Goal: Task Accomplishment & Management: Manage account settings

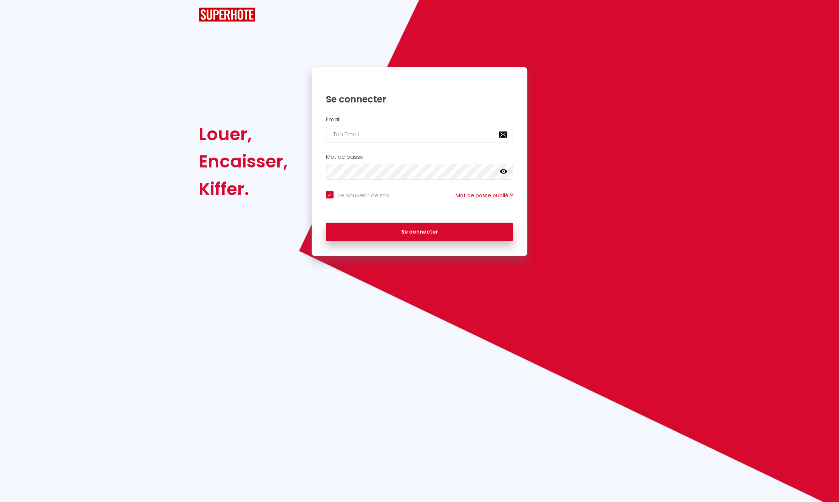
checkbox input "true"
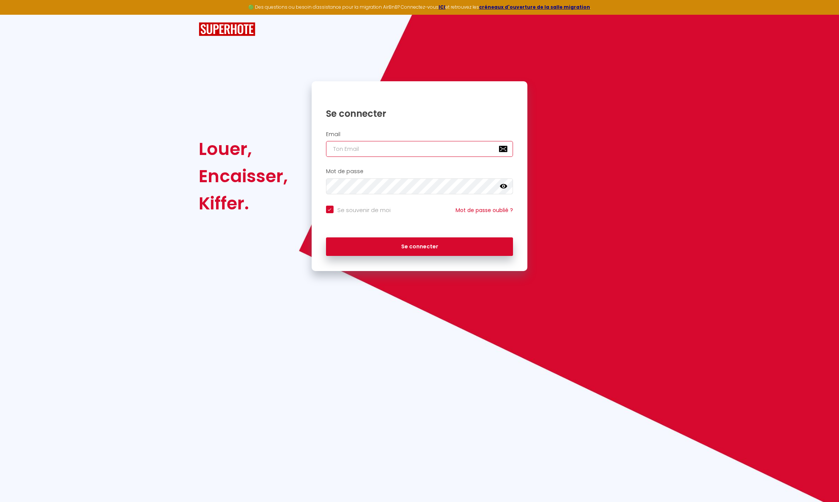
type input "[EMAIL_ADDRESS][DOMAIN_NAME]"
click at [402, 237] on button "Se connecter" at bounding box center [419, 246] width 187 height 19
checkbox input "true"
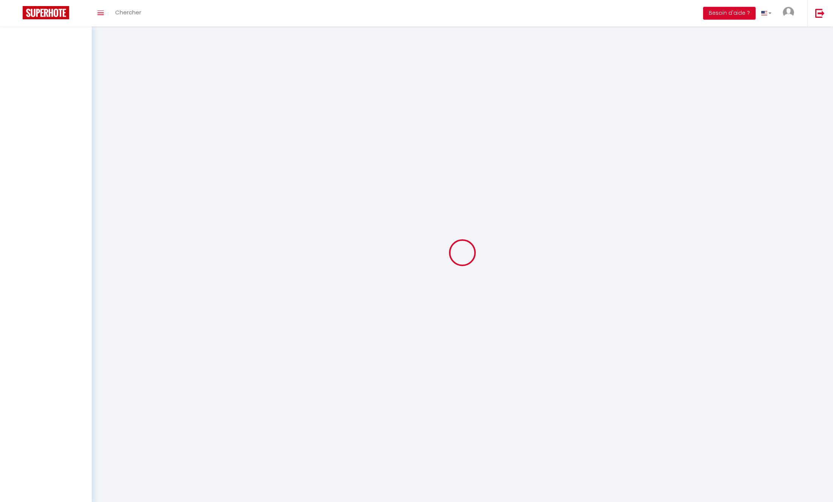
select select
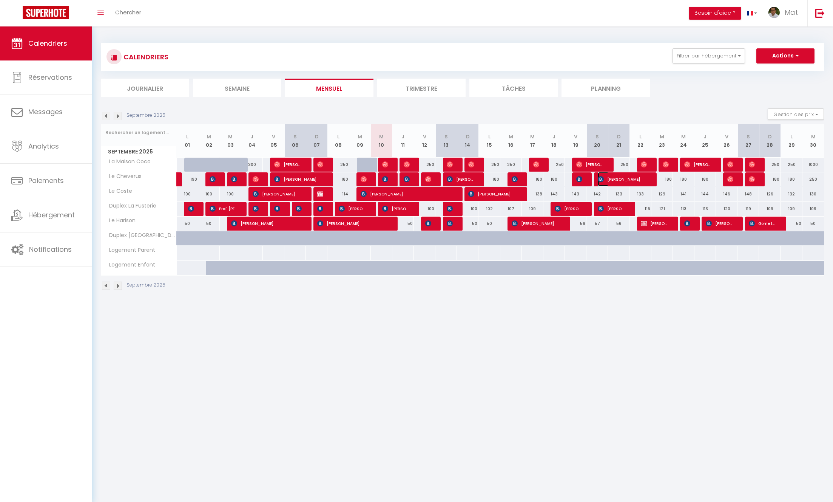
click at [626, 178] on span "Andrew Paton" at bounding box center [623, 179] width 50 height 14
select select "OK"
select select "KO"
select select "0"
select select "1"
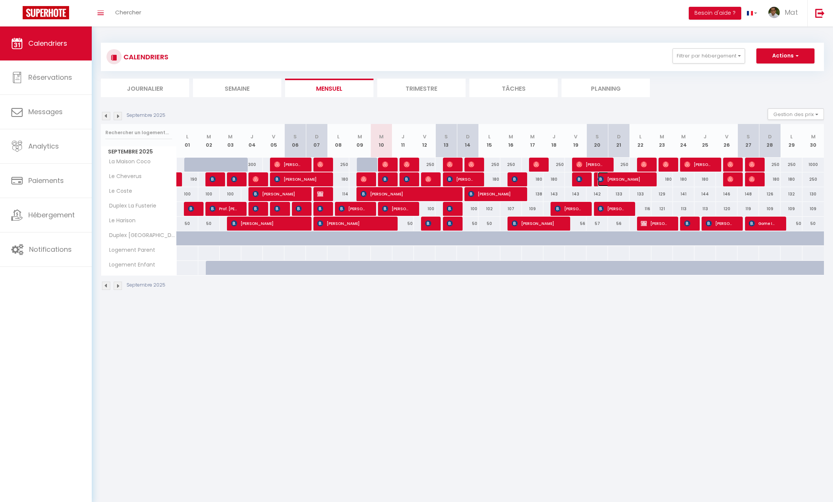
select select "1"
select select
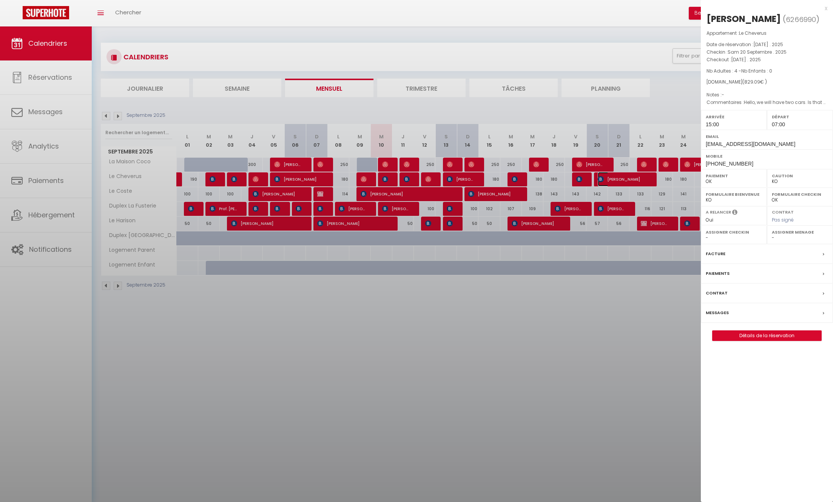
select select "32380"
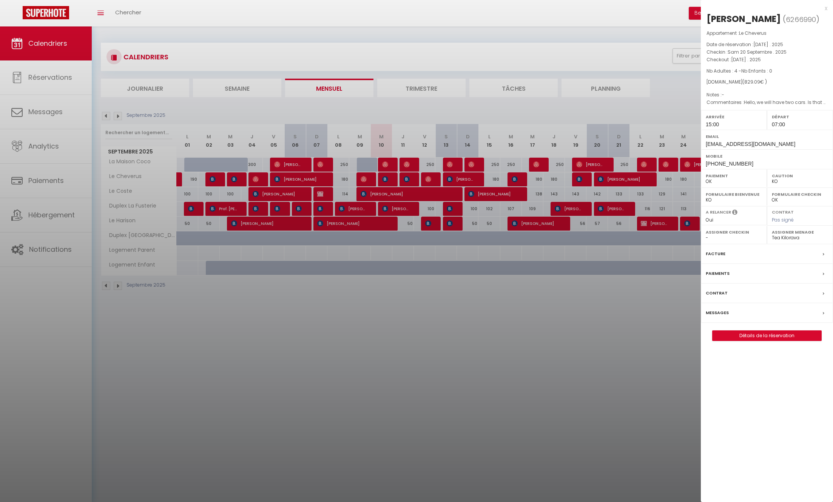
click at [645, 323] on div at bounding box center [416, 251] width 833 height 502
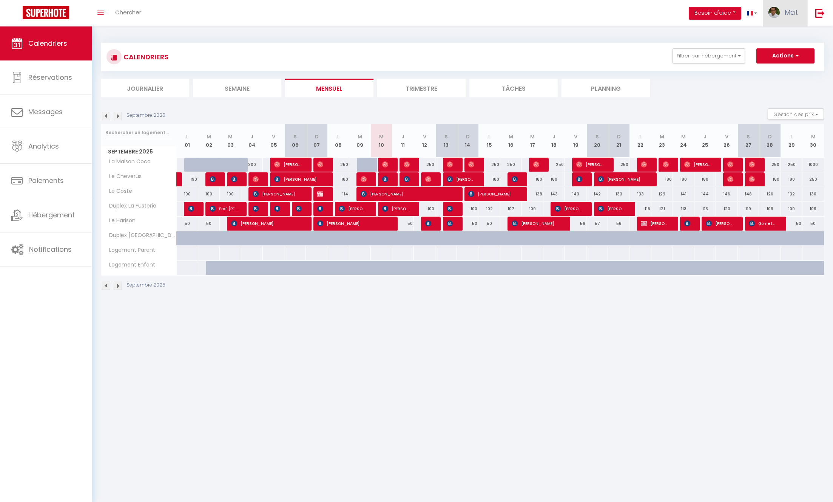
click at [790, 14] on span "Mat" at bounding box center [791, 12] width 13 height 9
click at [581, 179] on img at bounding box center [579, 179] width 6 height 6
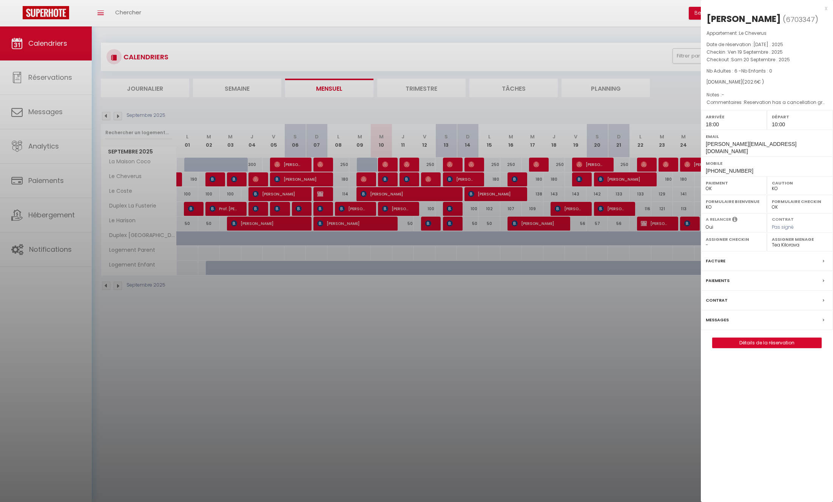
click at [786, 235] on label "Assigner Menage" at bounding box center [800, 239] width 56 height 8
click at [794, 241] on select "- Hugo Dreamers Tea Kilorava Stacy Pro Tsiry SuperHote" at bounding box center [800, 244] width 56 height 7
click at [763, 380] on div "x Jorne Georgissen ( 6703347 ) Appartement : Le Cheverus Date de réservation : …" at bounding box center [767, 251] width 132 height 502
click at [765, 338] on link "Détails de la réservation" at bounding box center [767, 343] width 109 height 10
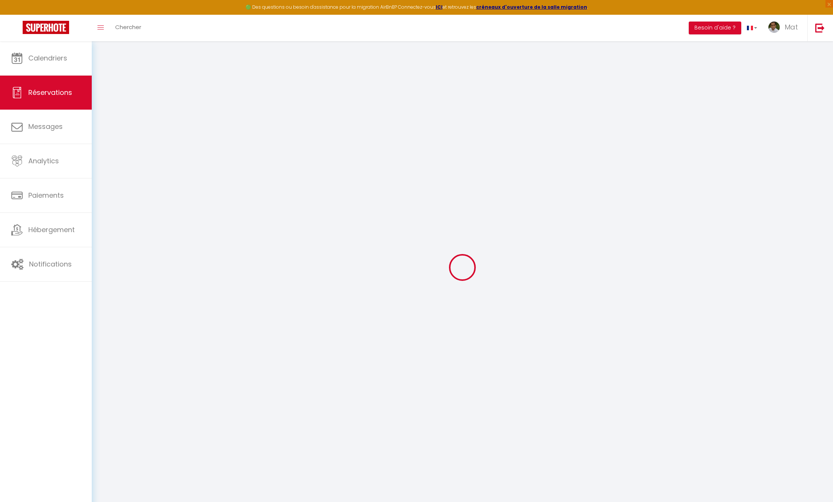
type input "Jorne"
type input "Georgissen"
type input "jgeorg.290488@guest.booking.com"
type input "jorne.georgissen@telenet.be"
type input "+32495126407"
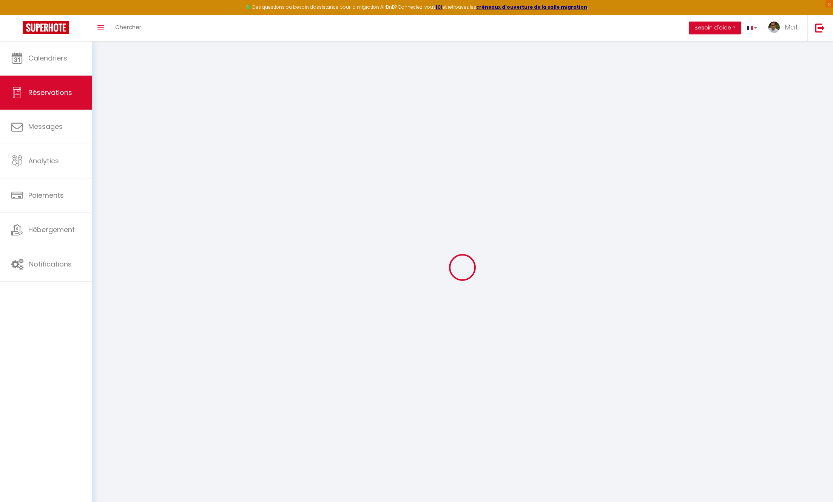
type input "0495126407"
select select "BE"
type input "32.64"
select select "58463"
select select "1"
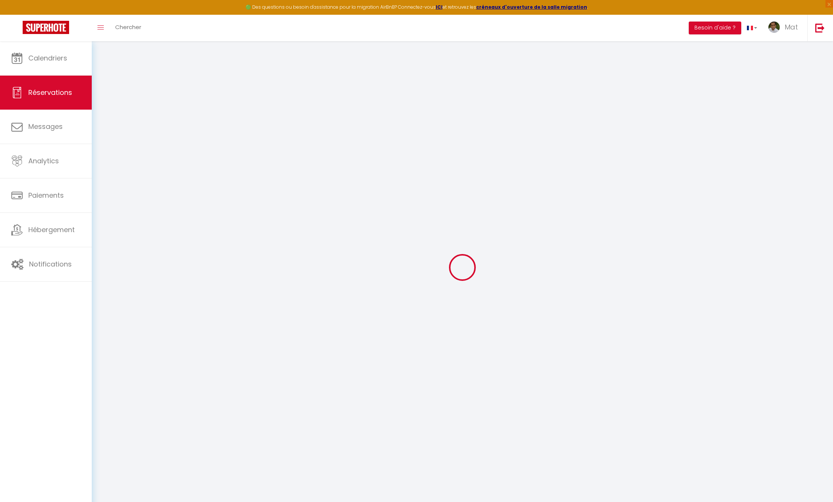
select select
type input "6"
select select "12"
select select
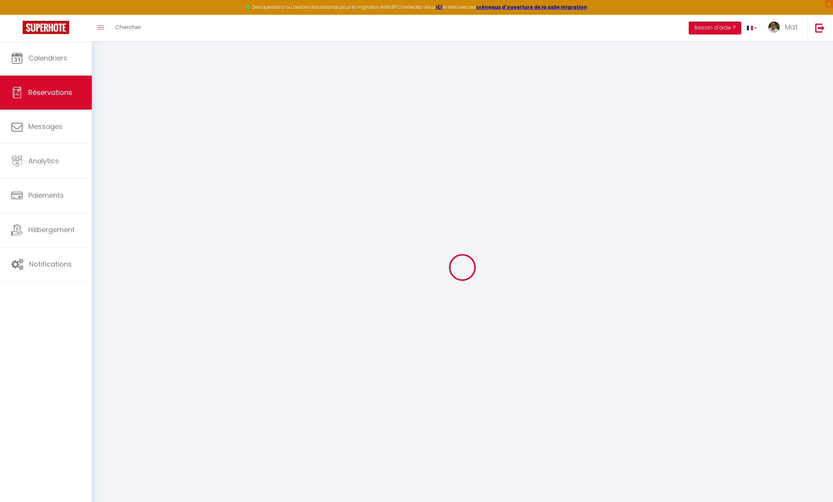
type input "162"
checkbox input "false"
type input "0"
select select "2"
type input "0"
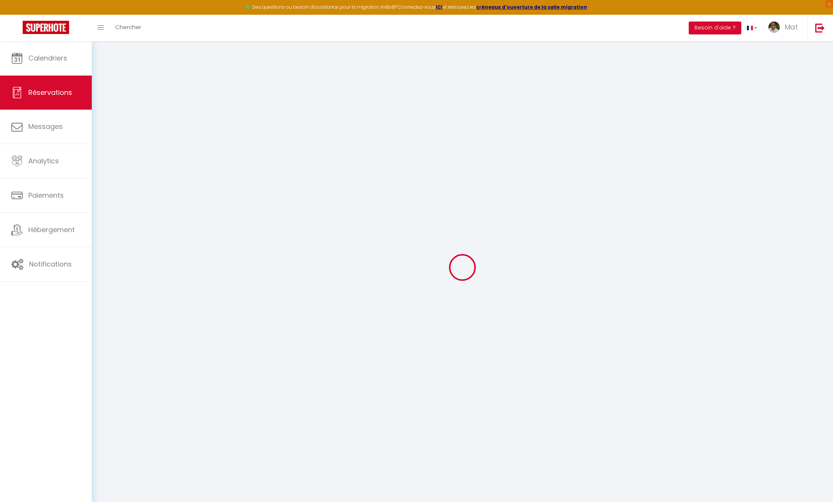
type input "0"
select select
select select "14"
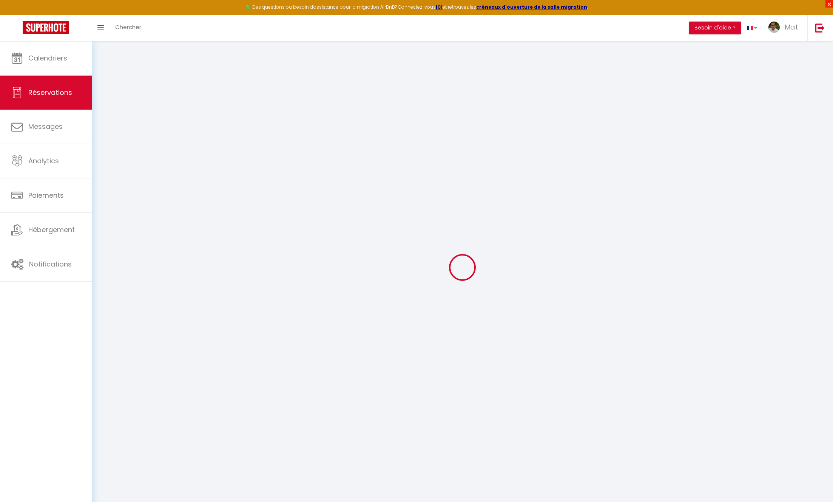
checkbox input "false"
select select
checkbox input "false"
select select
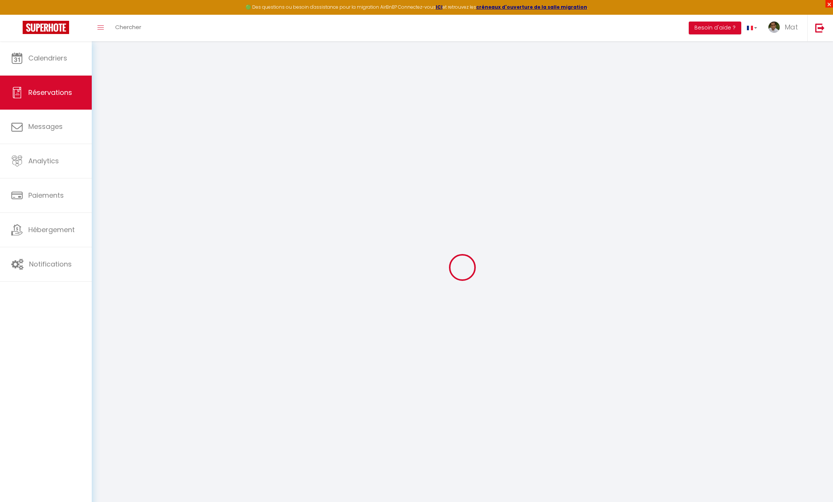
select select
checkbox input "false"
select select
checkbox input "false"
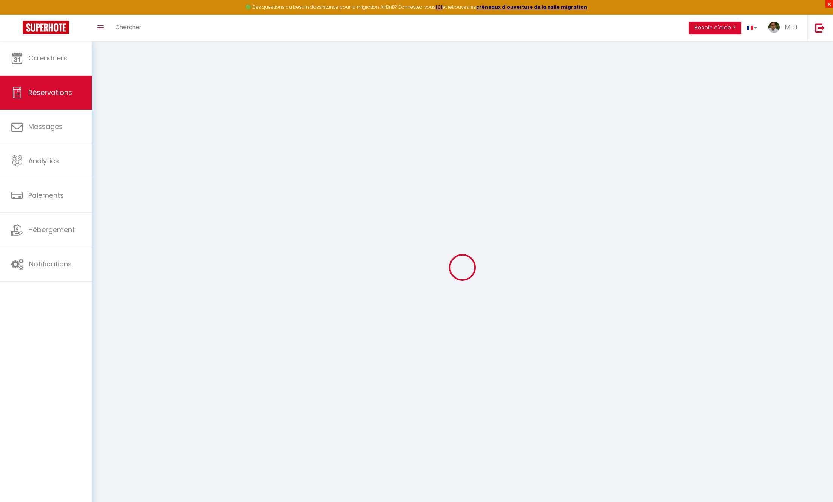
type textarea "Reservation has a cancellation grace period. Do not charge if cancelled before …"
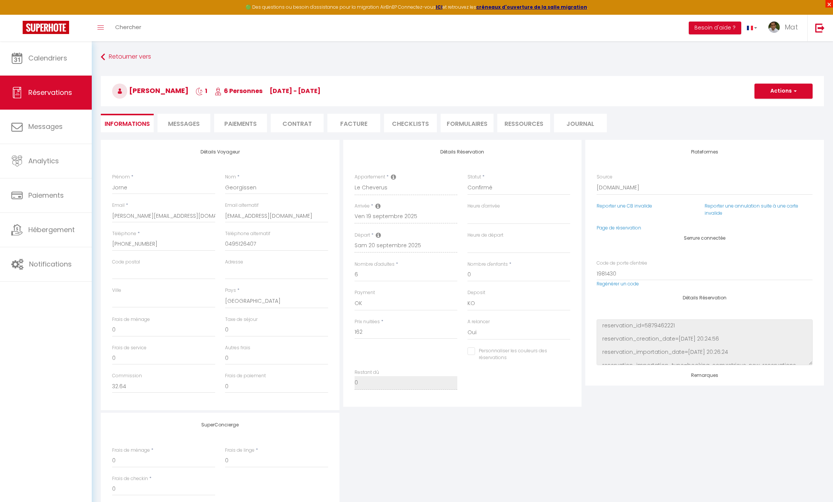
type input "30"
type input "10.6"
select select
checkbox input "false"
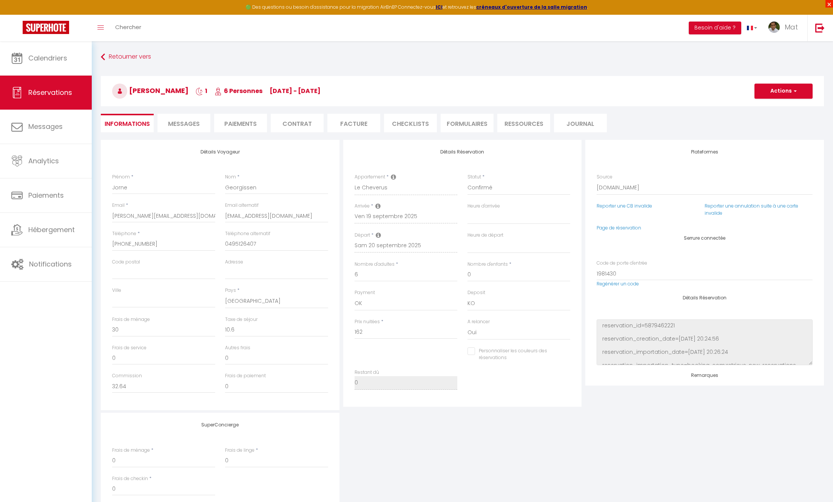
select select "18:00"
select select "10:00"
click at [410, 124] on li "CHECKLISTS" at bounding box center [410, 123] width 53 height 19
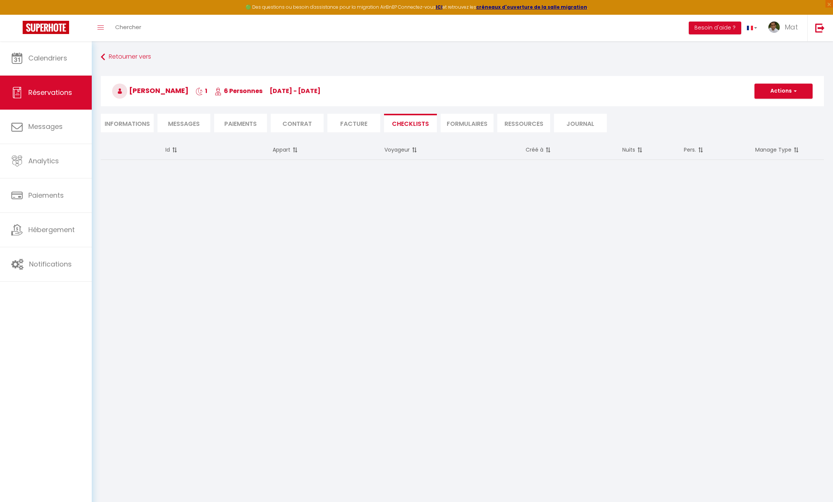
click at [526, 125] on li "Ressources" at bounding box center [523, 123] width 53 height 19
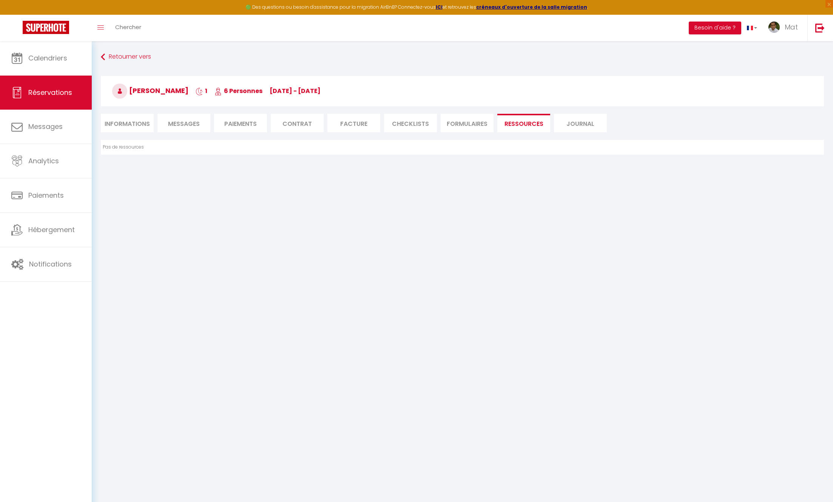
click at [135, 124] on li "Informations" at bounding box center [127, 123] width 53 height 19
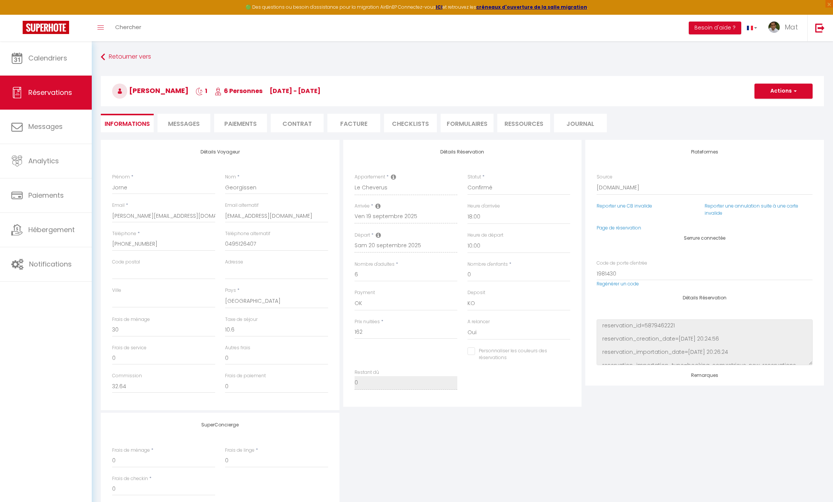
click at [182, 120] on span "Messages" at bounding box center [184, 123] width 32 height 9
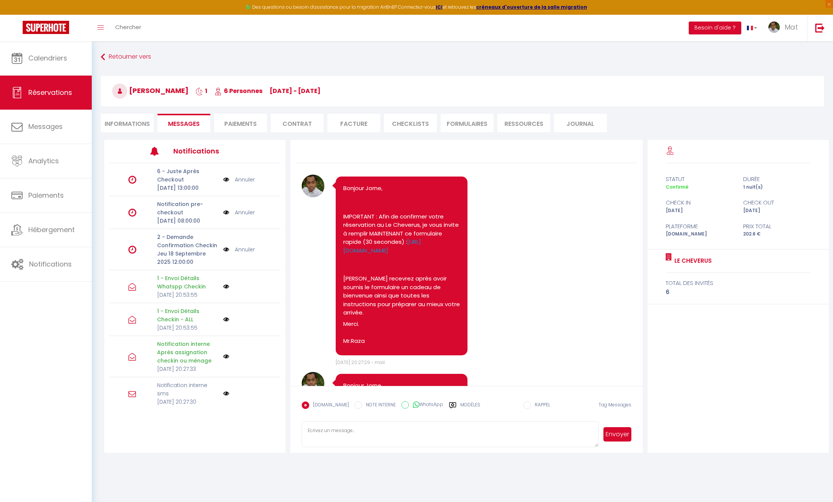
drag, startPoint x: 249, startPoint y: 130, endPoint x: 261, endPoint y: 128, distance: 11.8
click at [250, 129] on li "Paiements" at bounding box center [240, 123] width 53 height 19
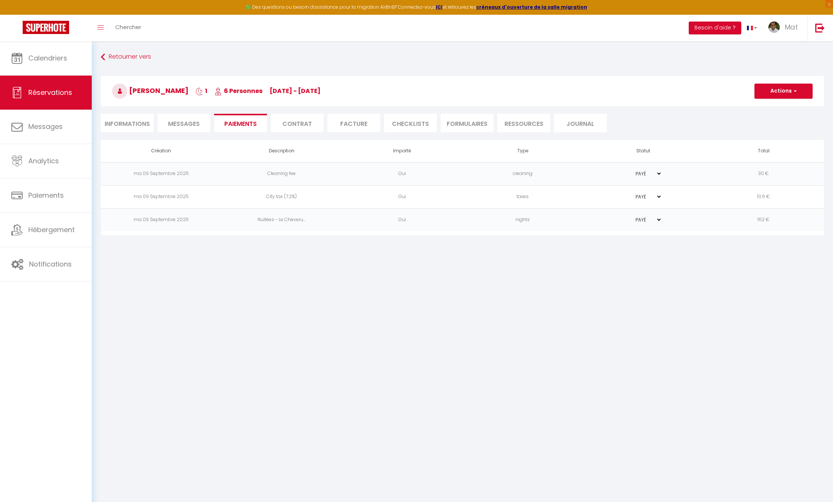
click at [204, 128] on li "Messages" at bounding box center [183, 123] width 53 height 19
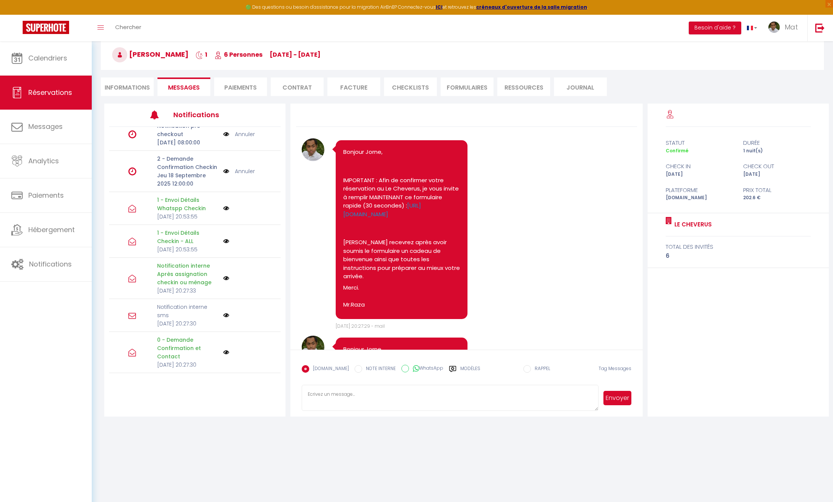
scroll to position [41, 0]
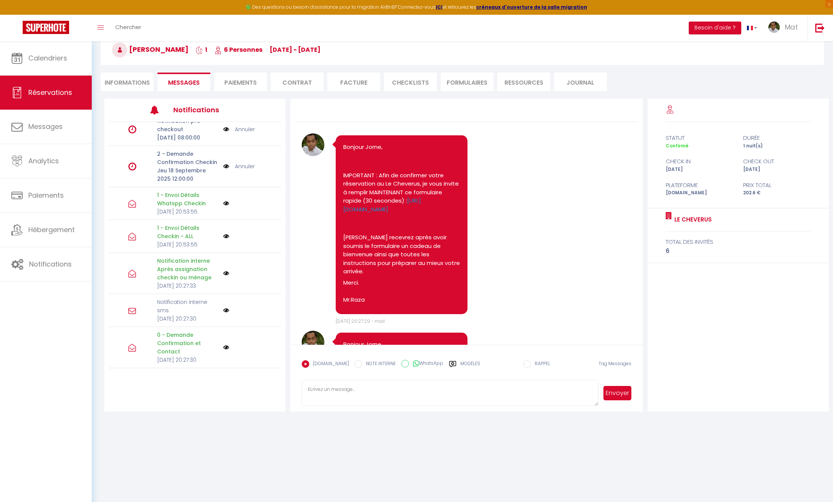
click at [423, 84] on li "CHECKLISTS" at bounding box center [410, 82] width 53 height 19
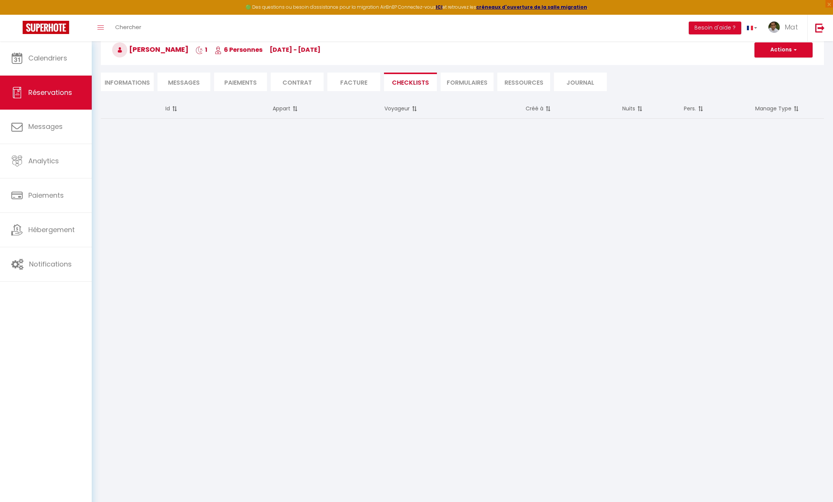
click at [463, 83] on li "FORMULAIRES" at bounding box center [467, 82] width 53 height 19
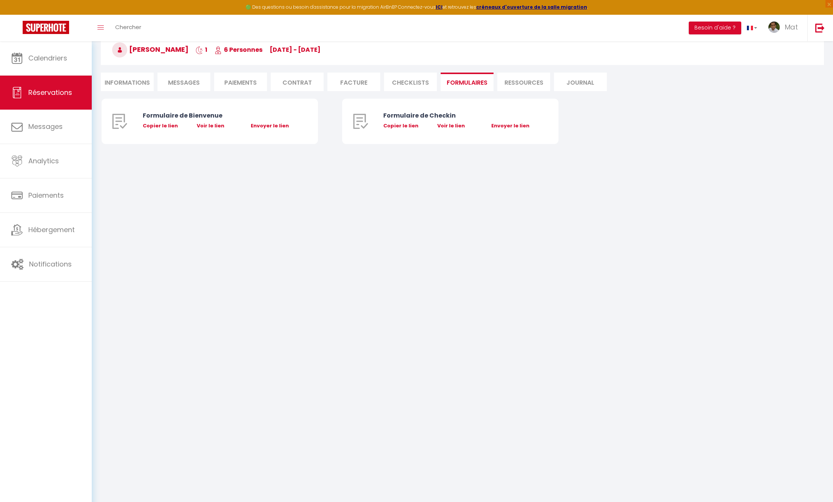
drag, startPoint x: 524, startPoint y: 84, endPoint x: 549, endPoint y: 88, distance: 25.2
click at [524, 84] on li "Ressources" at bounding box center [523, 82] width 53 height 19
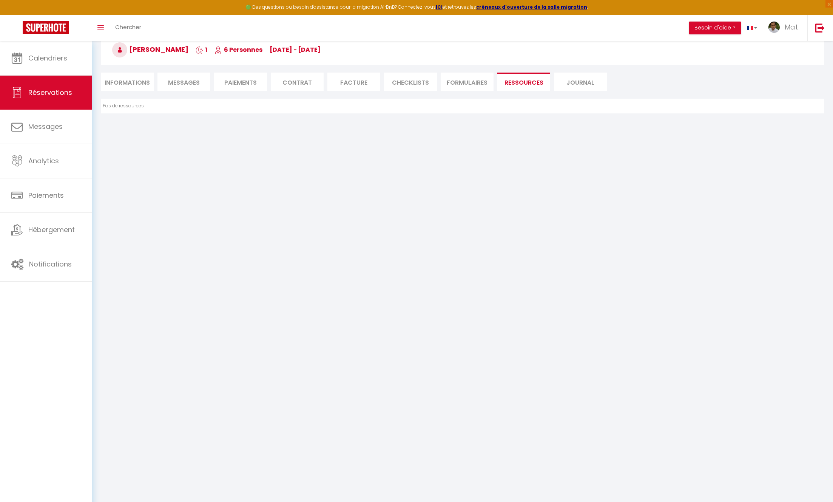
click at [585, 84] on li "Journal" at bounding box center [580, 82] width 53 height 19
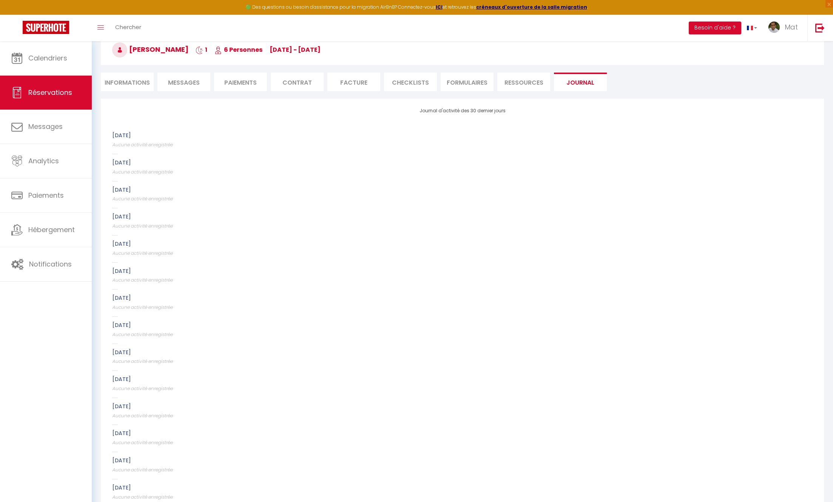
click at [120, 82] on li "Informations" at bounding box center [127, 82] width 53 height 19
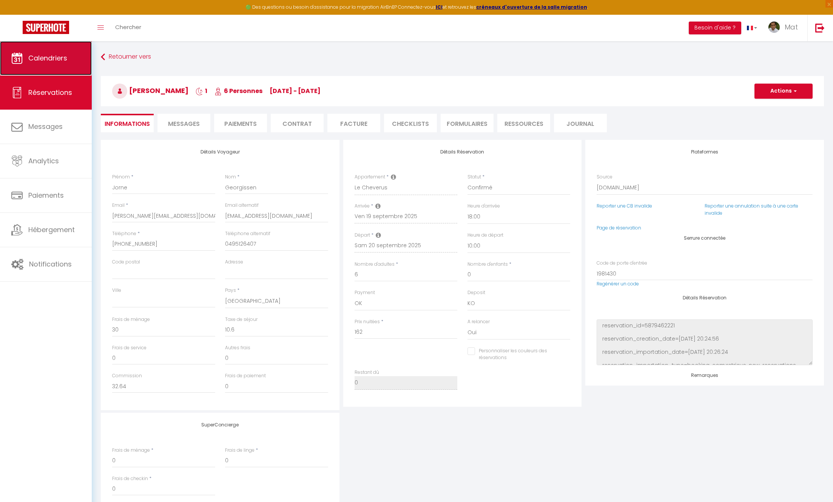
click at [55, 57] on span "Calendriers" at bounding box center [47, 57] width 39 height 9
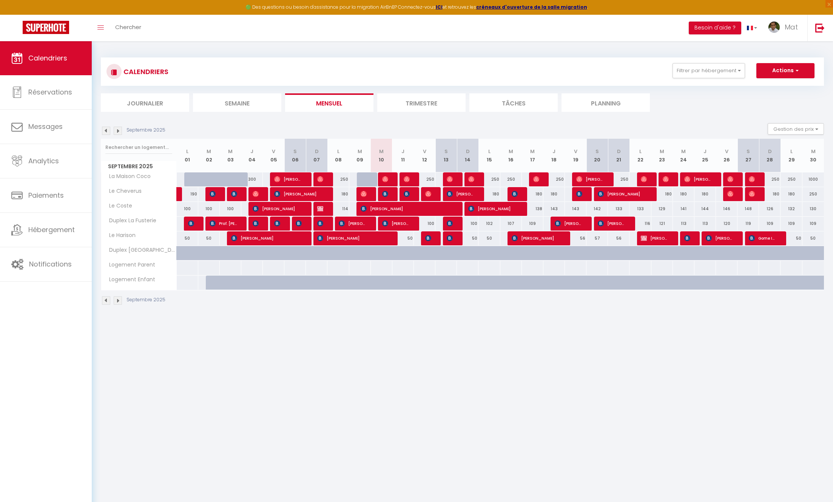
click at [510, 105] on li "Tâches" at bounding box center [513, 102] width 88 height 19
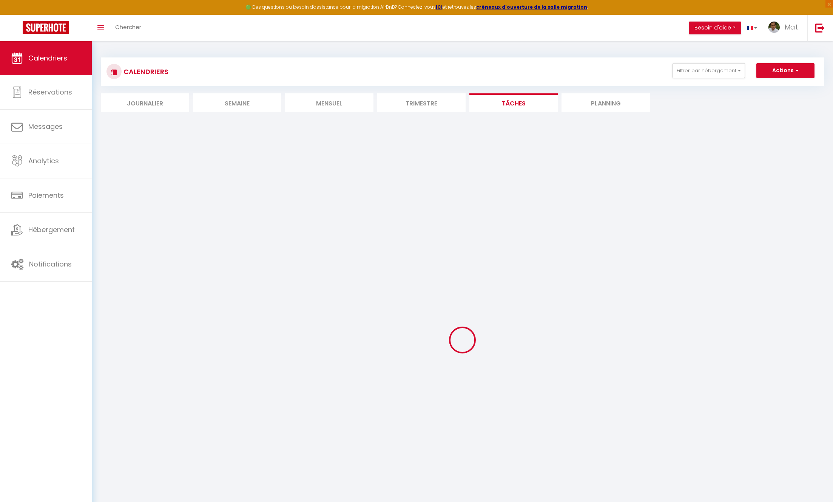
select select
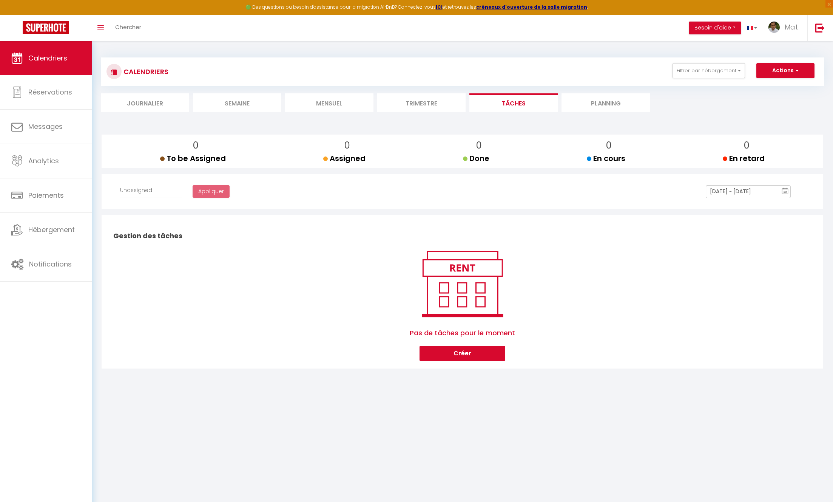
click at [615, 101] on li "Planning" at bounding box center [606, 102] width 88 height 19
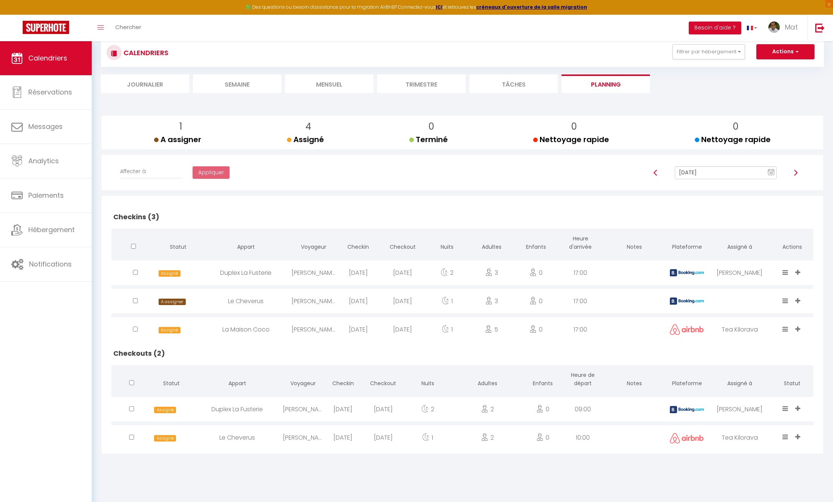
scroll to position [41, 0]
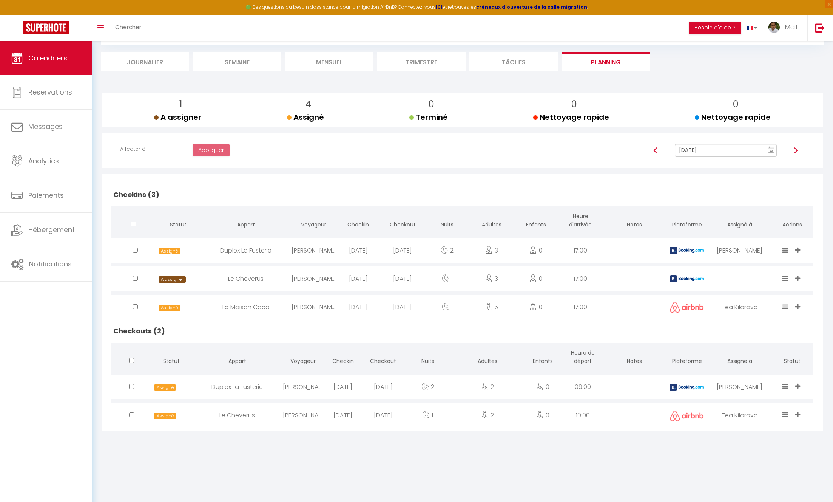
click at [504, 62] on li "Tâches" at bounding box center [513, 61] width 88 height 19
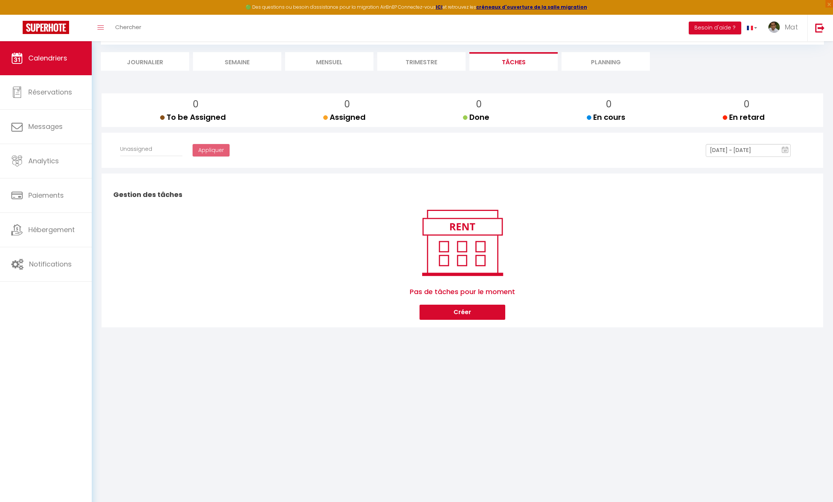
select select
click at [621, 62] on li "Planning" at bounding box center [606, 61] width 88 height 19
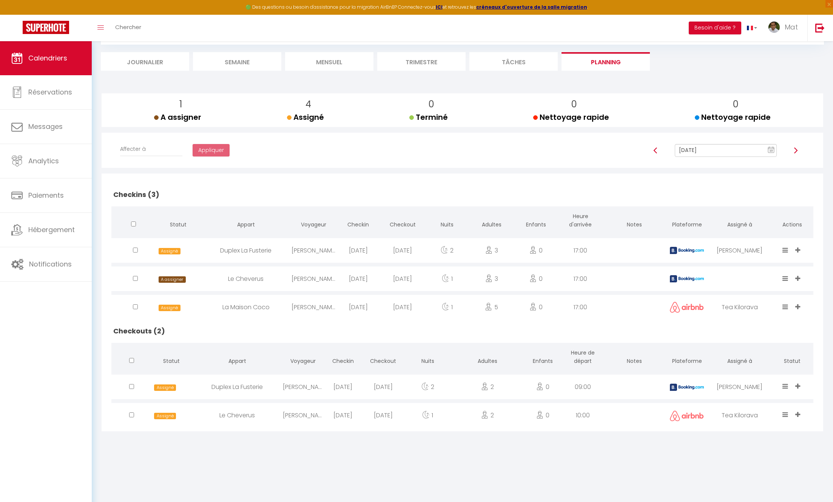
click at [788, 250] on icon at bounding box center [786, 250] width 6 height 6
click at [813, 190] on h2 "Checkins (3)" at bounding box center [462, 194] width 702 height 23
click at [798, 250] on icon at bounding box center [797, 250] width 5 height 6
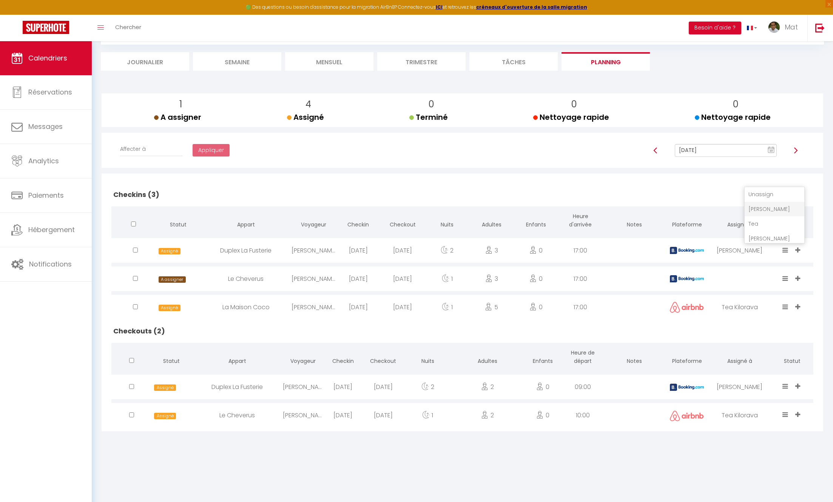
click at [697, 186] on h2 "Checkins (3)" at bounding box center [462, 194] width 702 height 23
click at [791, 28] on span "Mat" at bounding box center [791, 26] width 13 height 9
click at [676, 71] on div "CALENDRIERS Filtrer par hébergement SuperBordeaux La Maison Coco Le Cheverus Le…" at bounding box center [462, 225] width 723 height 433
click at [537, 63] on li "Tâches" at bounding box center [513, 61] width 88 height 19
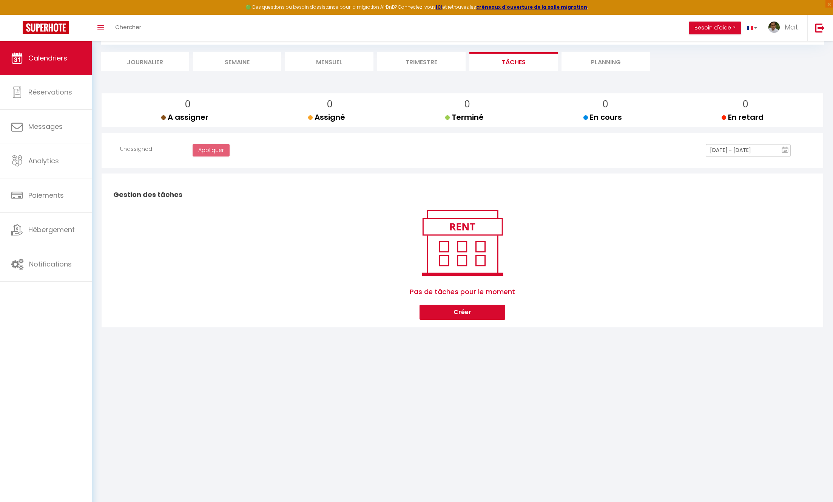
select select
click at [605, 62] on li "Planning" at bounding box center [606, 61] width 88 height 19
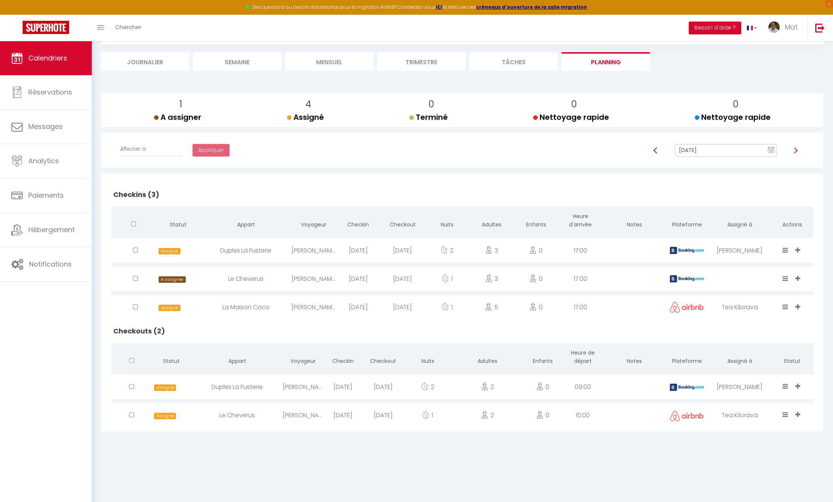
click at [527, 62] on li "Tâches" at bounding box center [513, 61] width 88 height 19
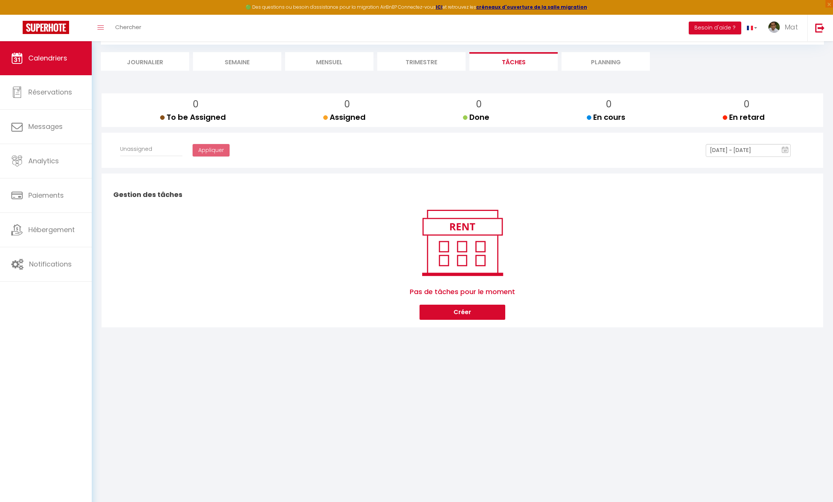
select select
click at [452, 313] on button "Créer" at bounding box center [463, 311] width 86 height 15
select select
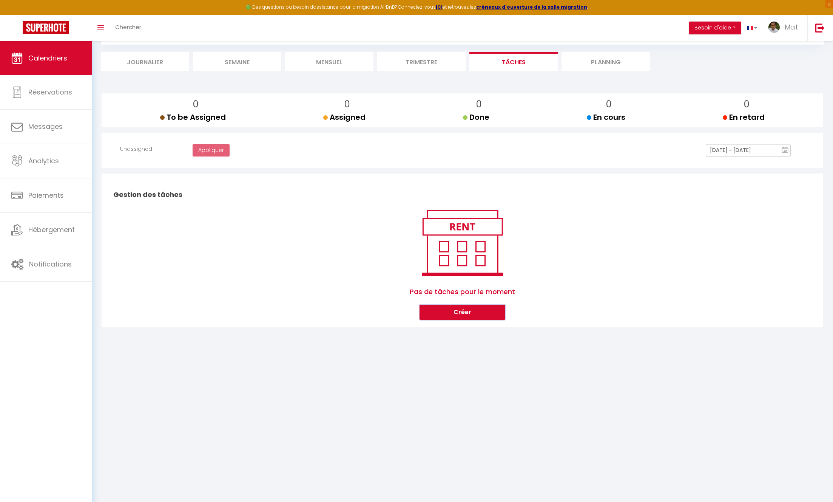
select select
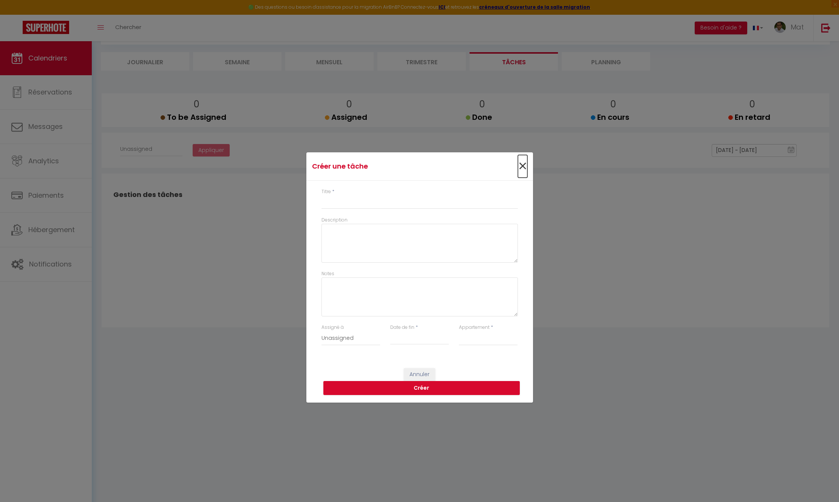
drag, startPoint x: 519, startPoint y: 167, endPoint x: 523, endPoint y: 167, distance: 4.2
click at [520, 167] on span "×" at bounding box center [522, 166] width 9 height 23
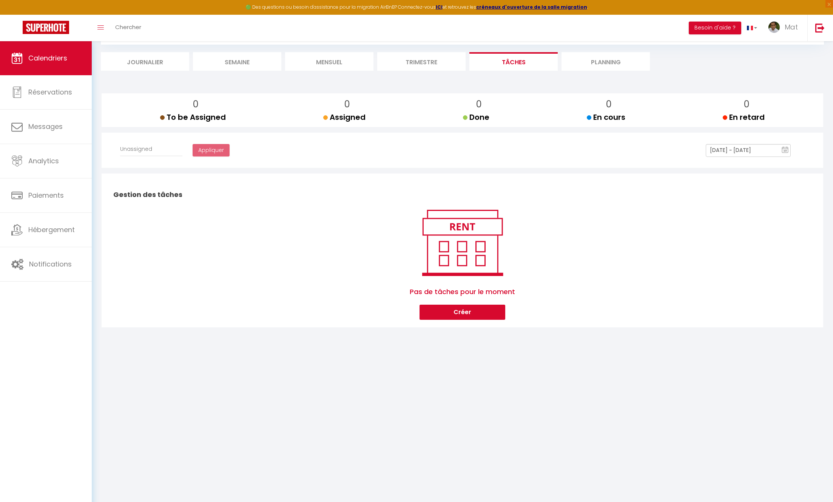
click at [596, 63] on li "Planning" at bounding box center [606, 61] width 88 height 19
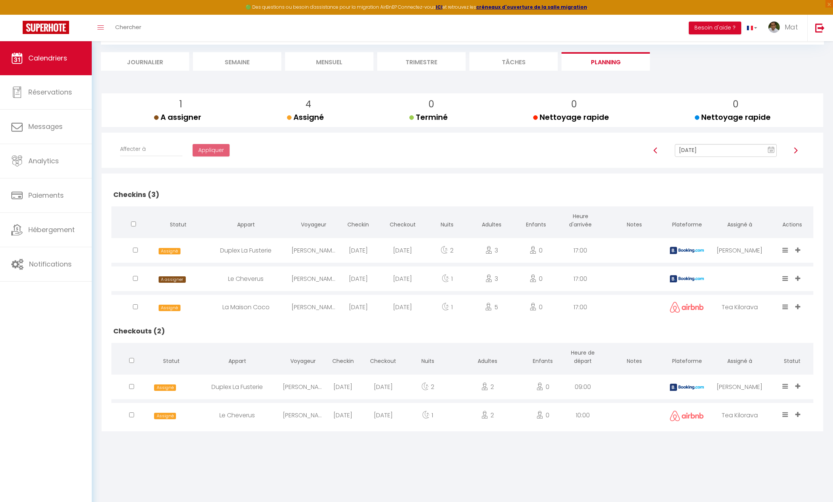
click at [790, 307] on div "A assigner Assigné Terminé Nettoyage rapide Nettoyage rapide" at bounding box center [786, 314] width 12 height 25
click at [787, 307] on icon at bounding box center [786, 306] width 6 height 6
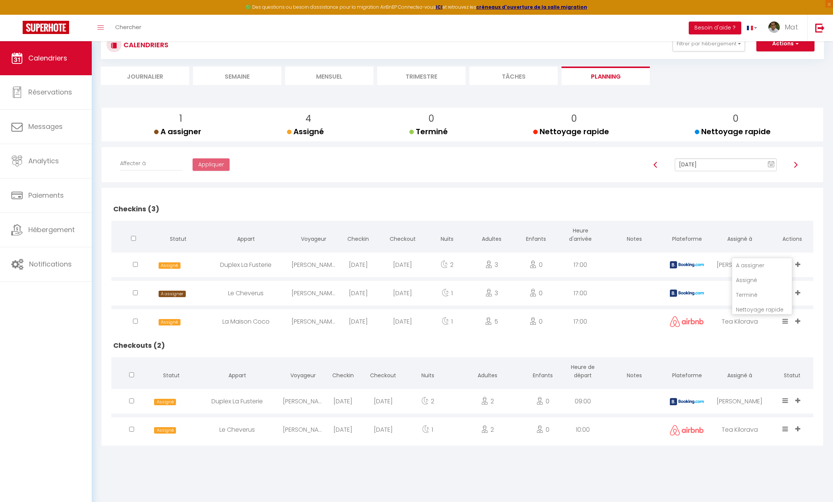
scroll to position [31, 0]
click at [707, 195] on div "Checkins (3) Statut Appart Voyageur Checkin Checkout Nuits Adultes Enfants Heur…" at bounding box center [463, 316] width 710 height 250
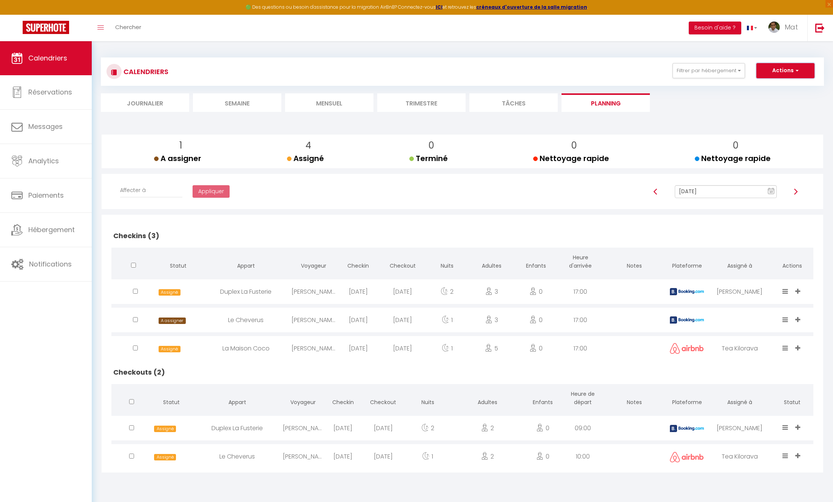
click at [787, 73] on button "Actions" at bounding box center [786, 70] width 58 height 15
click at [703, 83] on div "CALENDRIERS Filtrer par hébergement SuperBordeaux La Maison Coco Le Cheverus Le…" at bounding box center [462, 71] width 723 height 28
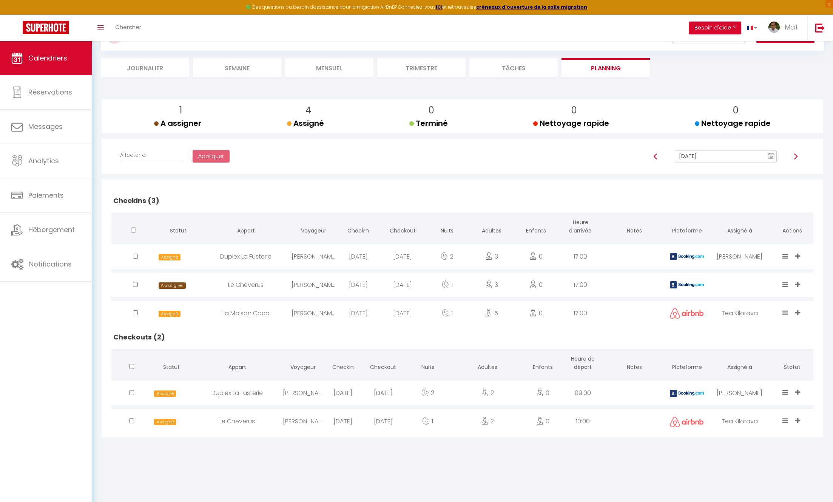
scroll to position [41, 0]
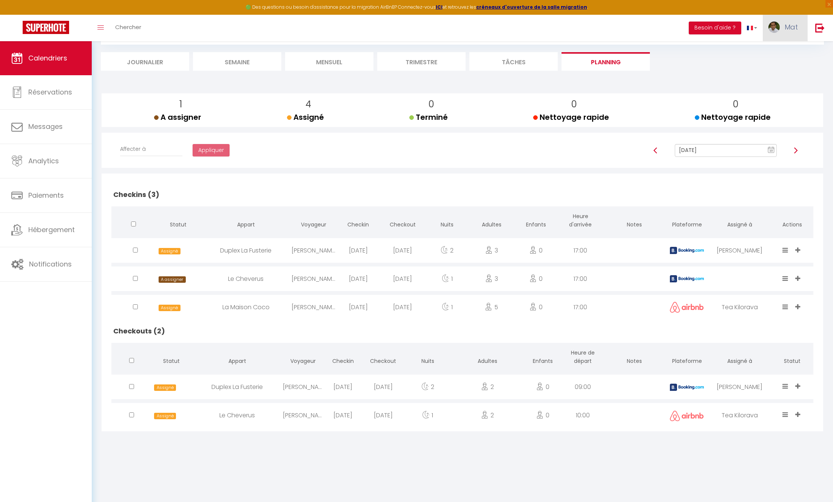
click at [785, 28] on span "Mat" at bounding box center [791, 26] width 13 height 9
click at [696, 64] on ul "Journalier Semaine Mensuel Trimestre Tâches Planning" at bounding box center [462, 61] width 723 height 19
click at [756, 66] on ul "Journalier Semaine Mensuel Trimestre Tâches Planning" at bounding box center [462, 61] width 723 height 19
click at [820, 27] on img at bounding box center [819, 27] width 9 height 9
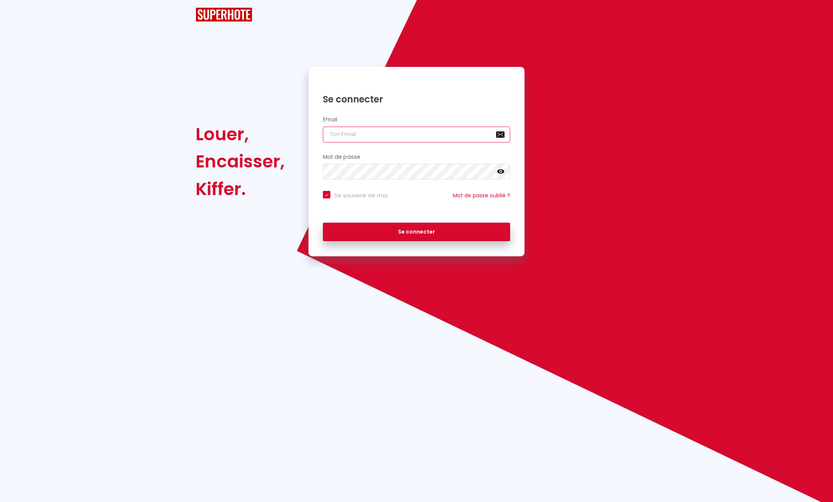
type input "[EMAIL_ADDRESS][DOMAIN_NAME]"
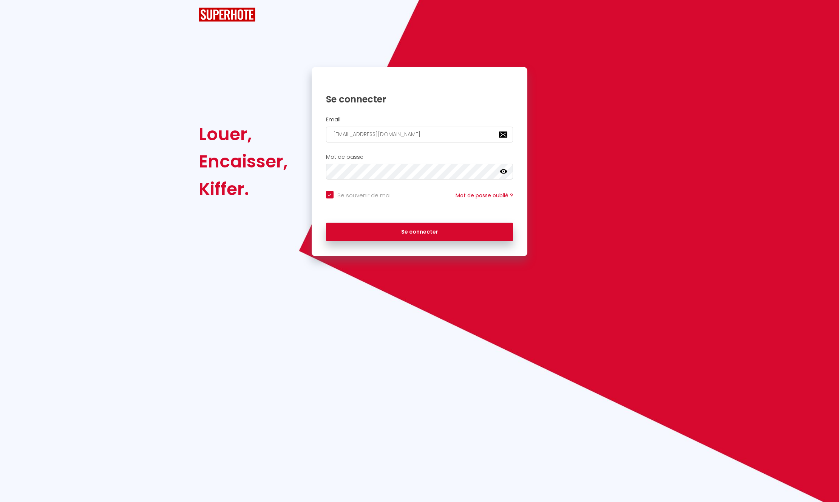
checkbox input "true"
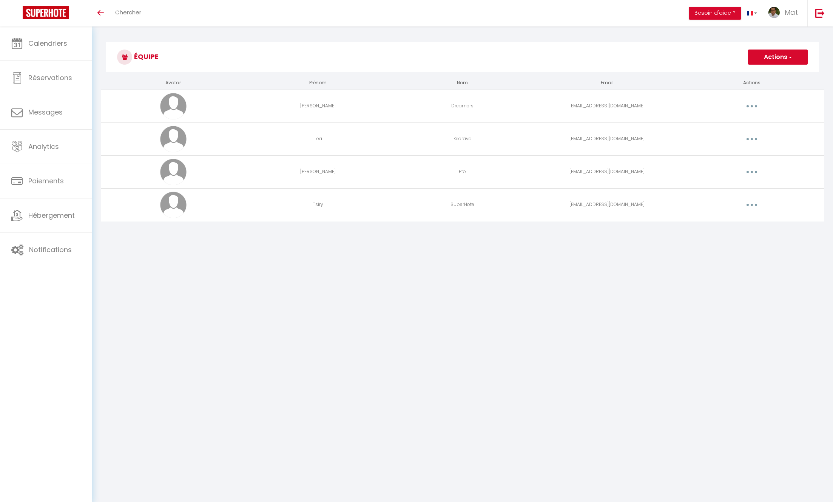
click at [748, 139] on button "button" at bounding box center [751, 139] width 21 height 12
click at [724, 157] on link "Editer" at bounding box center [732, 156] width 56 height 13
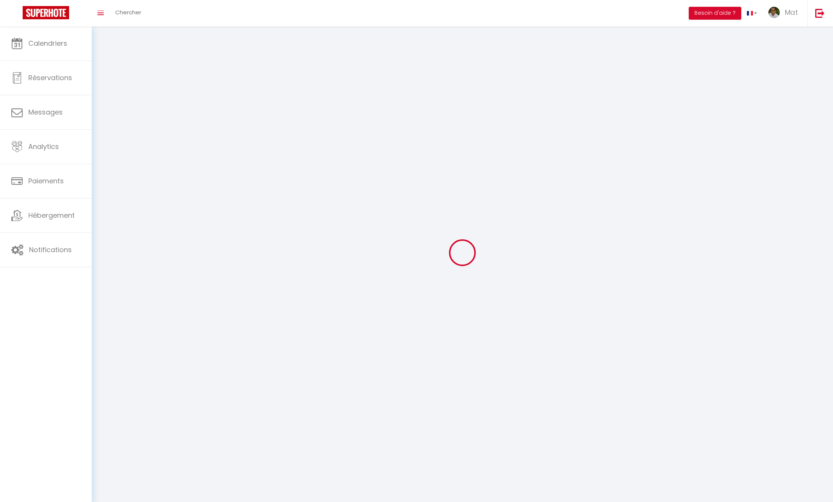
type input "Tea"
type input "Kilorava"
type input "kiloravatea@gmail.com"
type textarea "https://app.superhote.com/#/connect/gT58lrjNEy"
checkbox input "false"
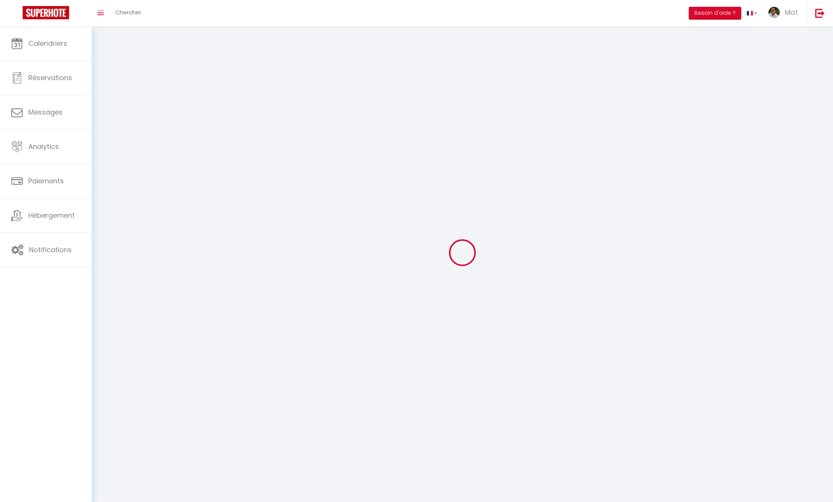
checkbox input "false"
checkbox input "true"
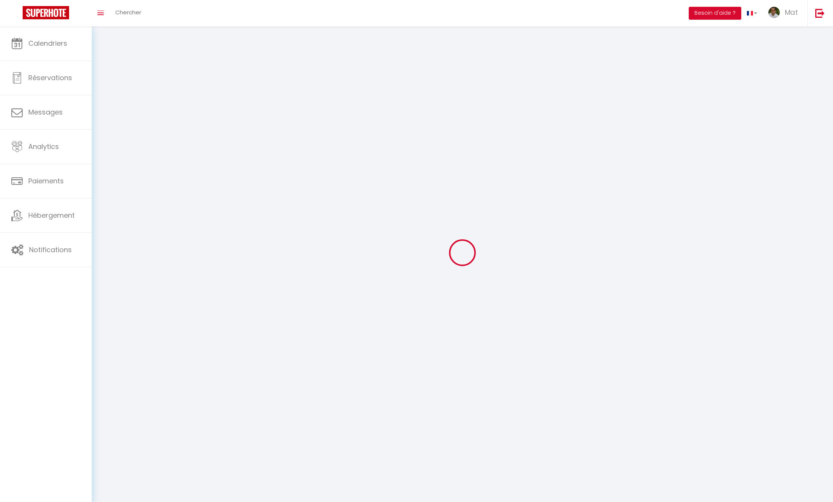
checkbox input "true"
checkbox input "false"
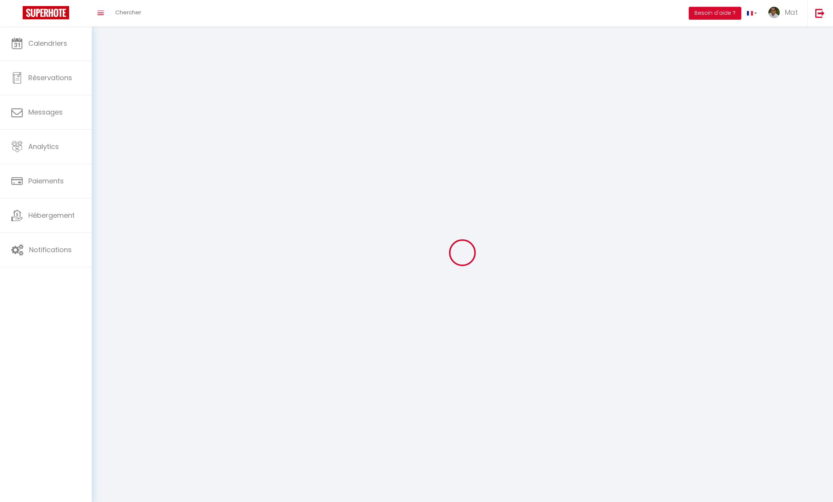
checkbox input "true"
checkbox input "false"
select select
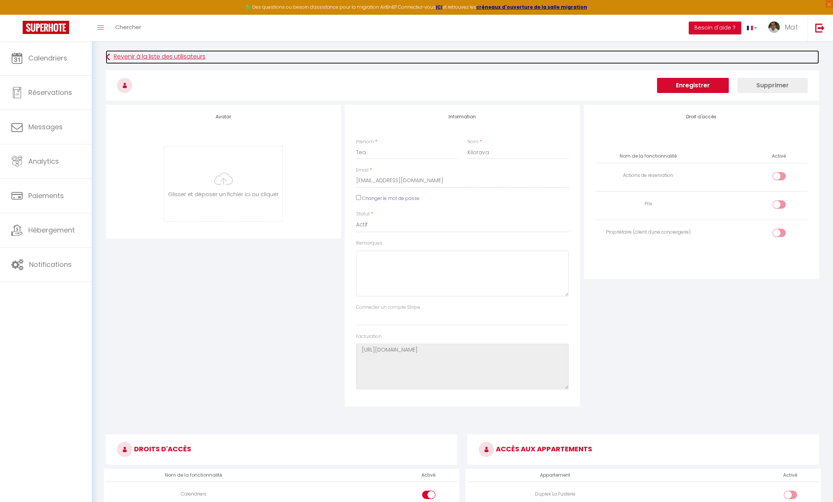
click at [124, 57] on link "Revenir à la liste des utilisateurs" at bounding box center [462, 57] width 713 height 14
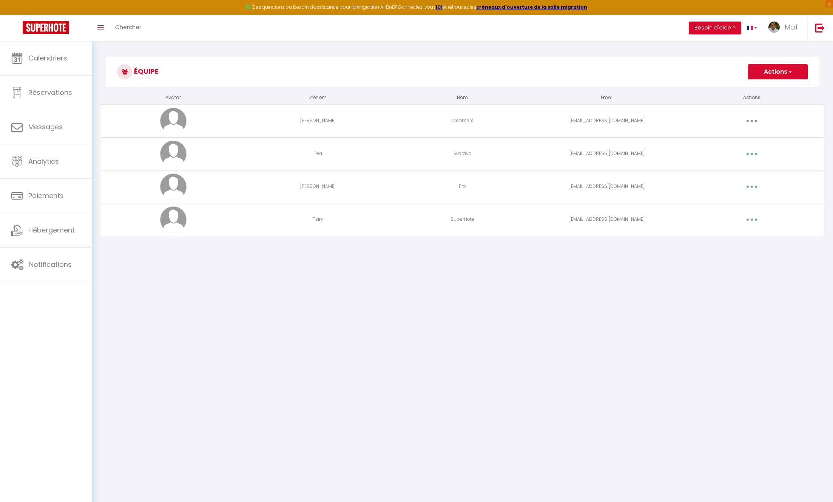
click at [774, 70] on button "Actions" at bounding box center [778, 71] width 60 height 15
click at [768, 88] on link "Ajouter un nouvel utilisateur" at bounding box center [762, 88] width 89 height 10
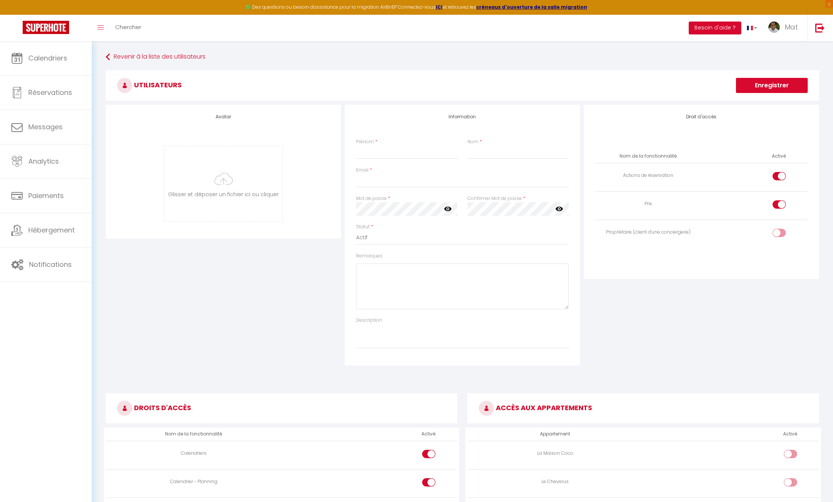
click at [666, 340] on div "Droit d'accès Nom de la fonctionnalité Activé Actions de réservation Prix Propr…" at bounding box center [701, 235] width 239 height 261
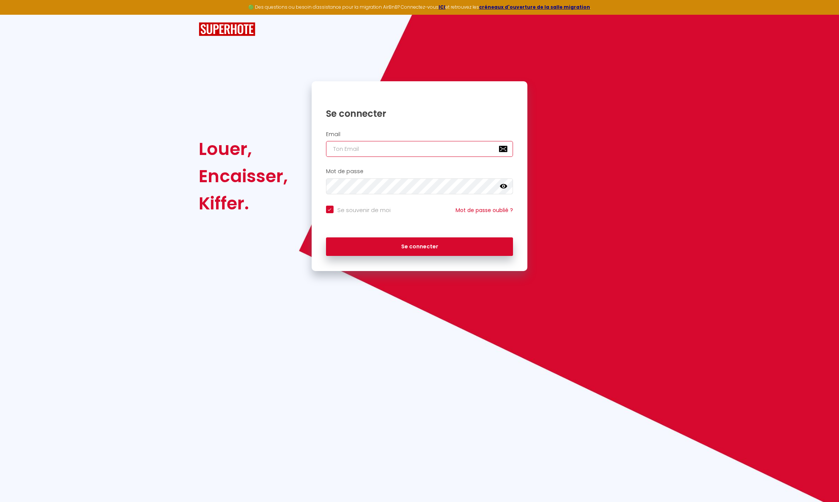
type input "[EMAIL_ADDRESS][DOMAIN_NAME]"
checkbox input "true"
click at [434, 140] on div "Email [EMAIL_ADDRESS][DOMAIN_NAME]" at bounding box center [420, 144] width 206 height 26
click at [423, 147] on input "[EMAIL_ADDRESS][DOMAIN_NAME]" at bounding box center [419, 149] width 187 height 16
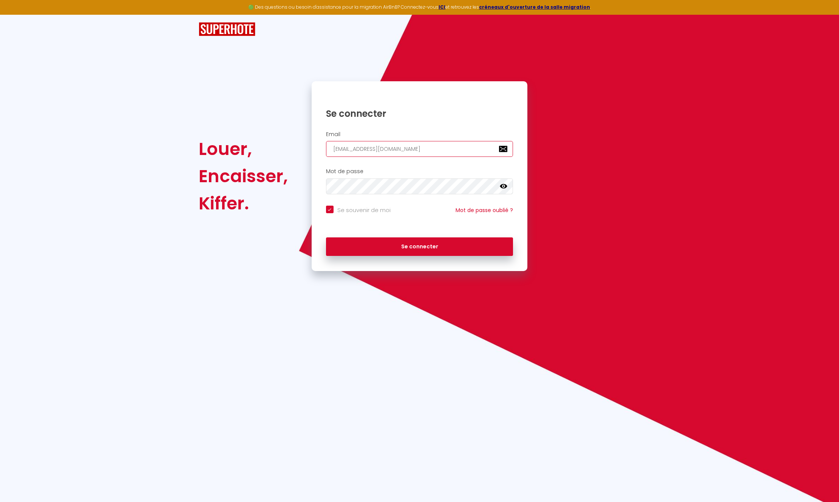
click at [423, 147] on input "[EMAIL_ADDRESS][DOMAIN_NAME]" at bounding box center [419, 149] width 187 height 16
type input "[EMAIL_ADDRESS][DOMAIN_NAME]"
click at [506, 184] on icon at bounding box center [504, 186] width 8 height 8
click at [422, 246] on button "Se connecter" at bounding box center [419, 246] width 187 height 19
checkbox input "true"
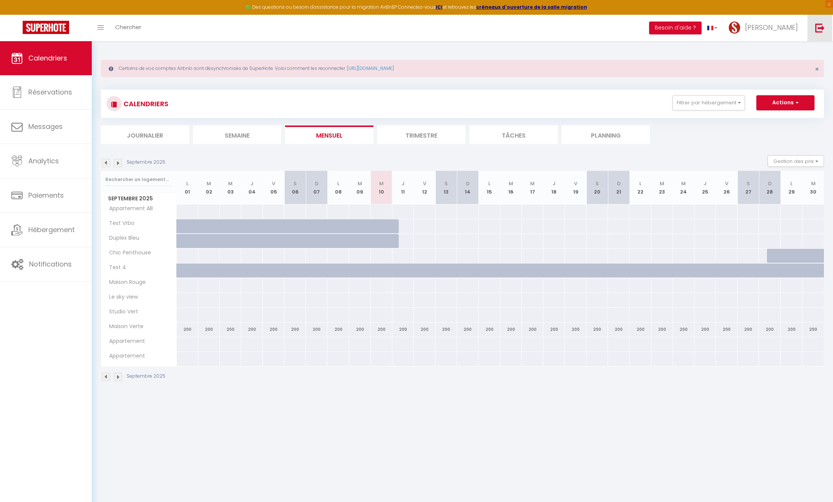
click at [829, 31] on link at bounding box center [820, 28] width 25 height 26
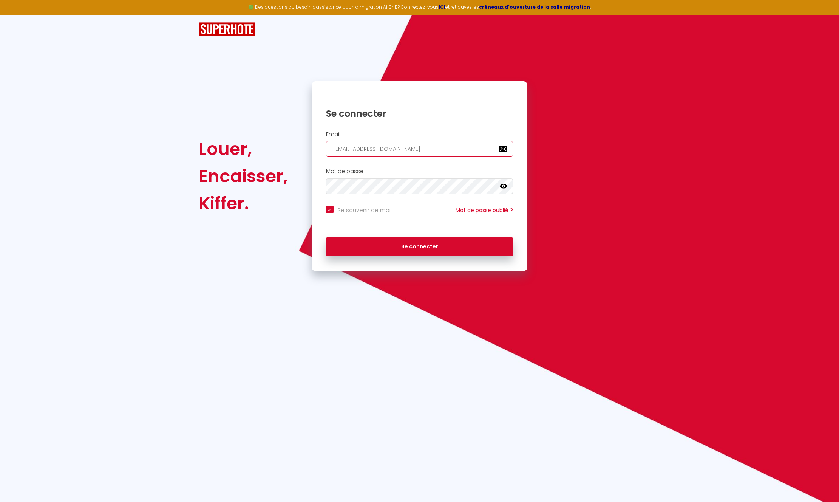
click at [413, 152] on input "[EMAIL_ADDRESS][DOMAIN_NAME]" at bounding box center [419, 149] width 187 height 16
click at [505, 187] on icon at bounding box center [504, 186] width 8 height 5
click at [405, 145] on input "[EMAIL_ADDRESS][DOMAIN_NAME]" at bounding box center [419, 149] width 187 height 16
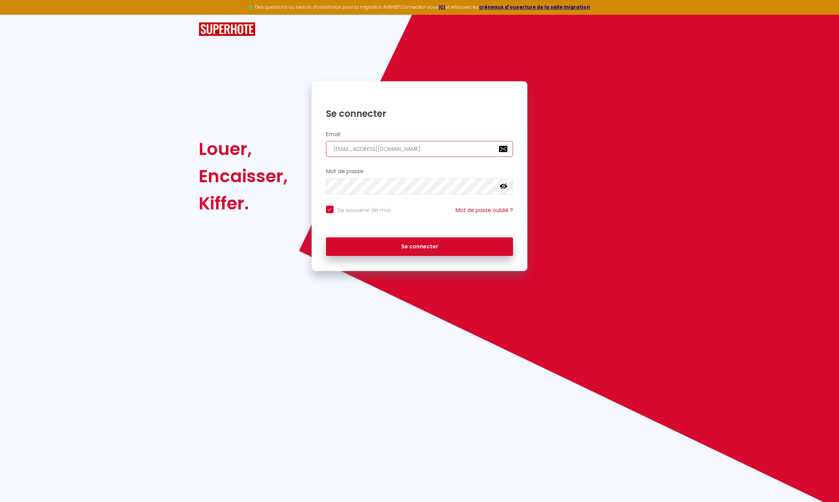
click at [405, 145] on input "[EMAIL_ADDRESS][DOMAIN_NAME]" at bounding box center [419, 149] width 187 height 16
paste input "[EMAIL_ADDRESS][DOMAIN_NAME]"
type input "[EMAIL_ADDRESS][DOMAIN_NAME]"
checkbox input "true"
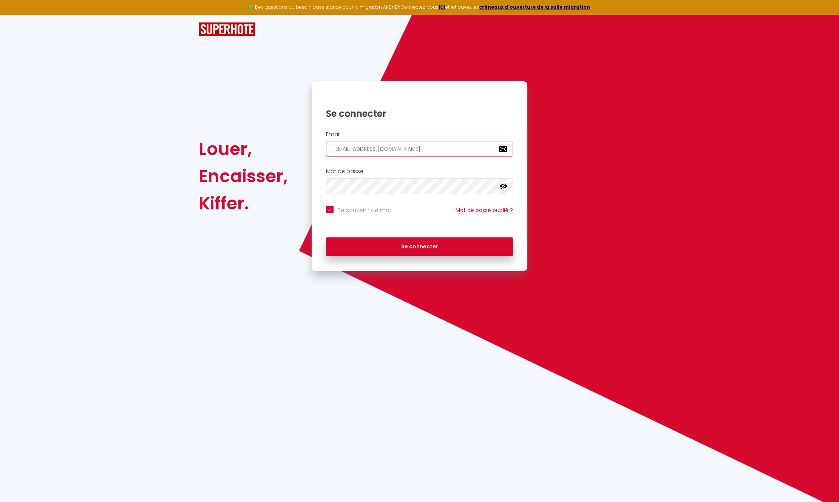
type input "[EMAIL_ADDRESS][DOMAIN_NAME]"
click at [423, 236] on div "Se connecter" at bounding box center [420, 244] width 216 height 23
click at [419, 244] on button "Se connecter" at bounding box center [419, 246] width 187 height 19
checkbox input "true"
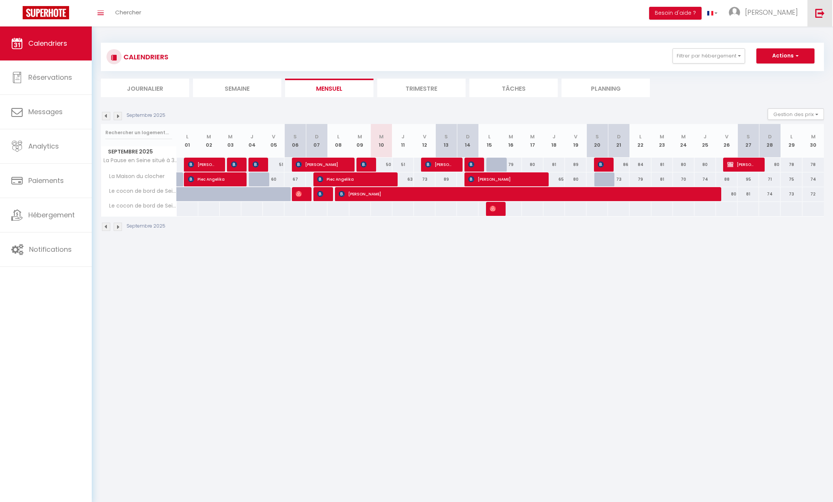
click at [823, 16] on img at bounding box center [819, 12] width 9 height 9
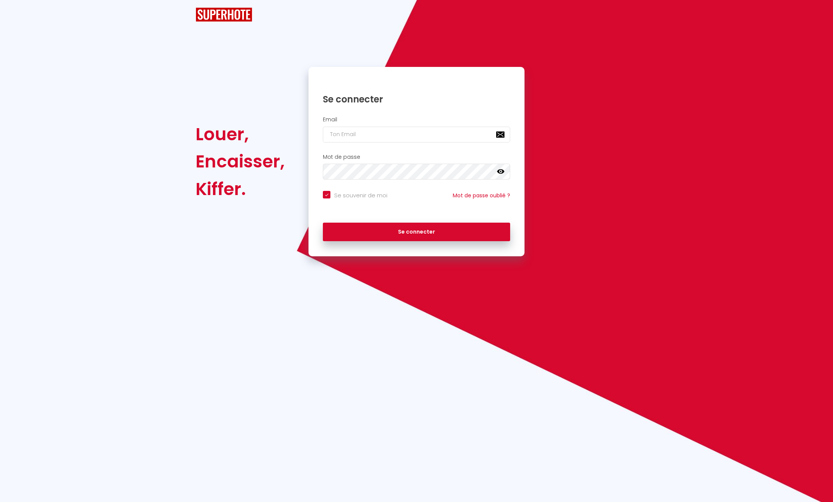
checkbox input "true"
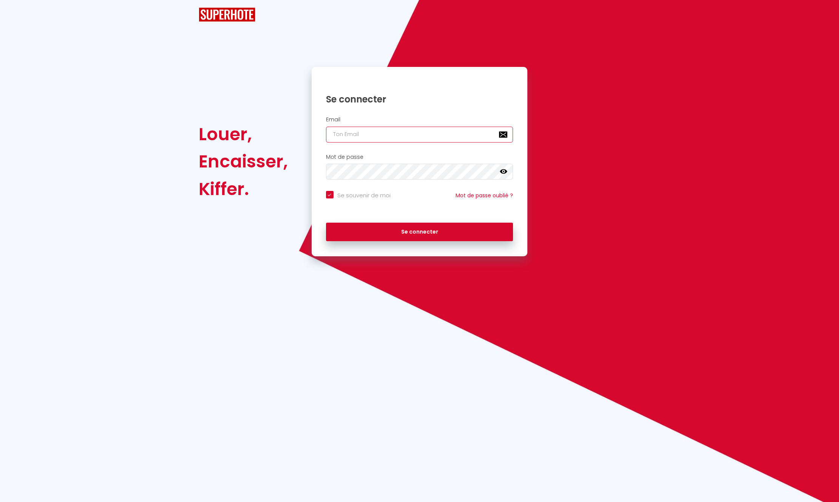
type input "[EMAIL_ADDRESS][DOMAIN_NAME]"
checkbox input "true"
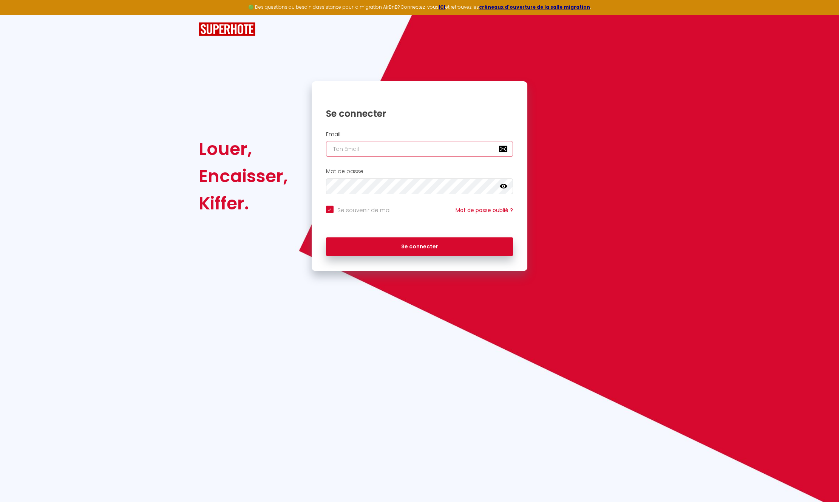
type input "[EMAIL_ADDRESS][DOMAIN_NAME]"
checkbox input "true"
click at [411, 146] on input "[EMAIL_ADDRESS][DOMAIN_NAME]" at bounding box center [419, 149] width 187 height 16
type input "[EMAIL_ADDRESS][DOMAIN_NAME]"
click at [432, 242] on button "Se connecter" at bounding box center [419, 246] width 187 height 19
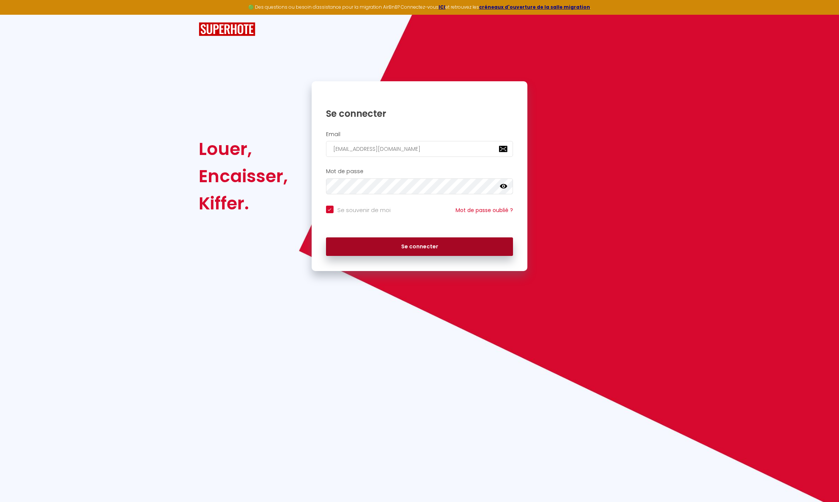
checkbox input "true"
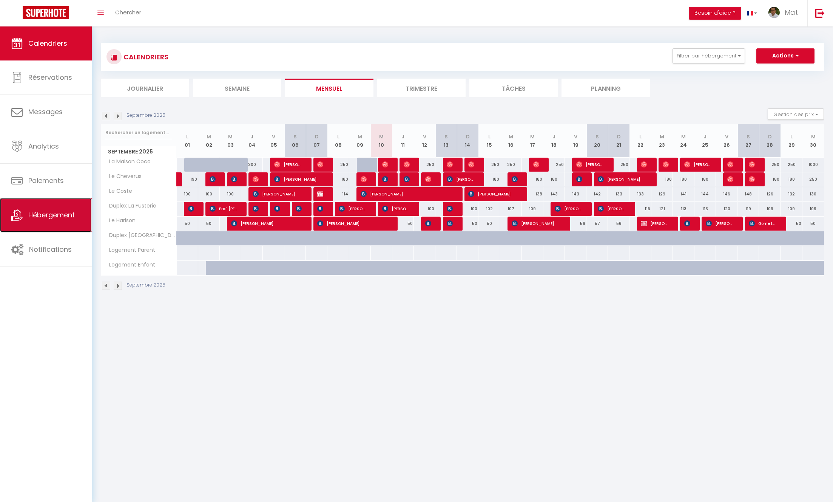
click at [62, 215] on span "Hébergement" at bounding box center [51, 214] width 46 height 9
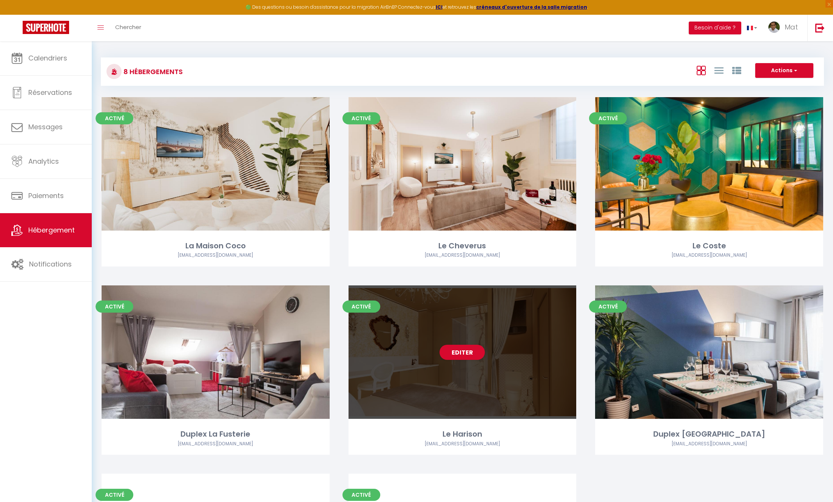
scroll to position [162, 0]
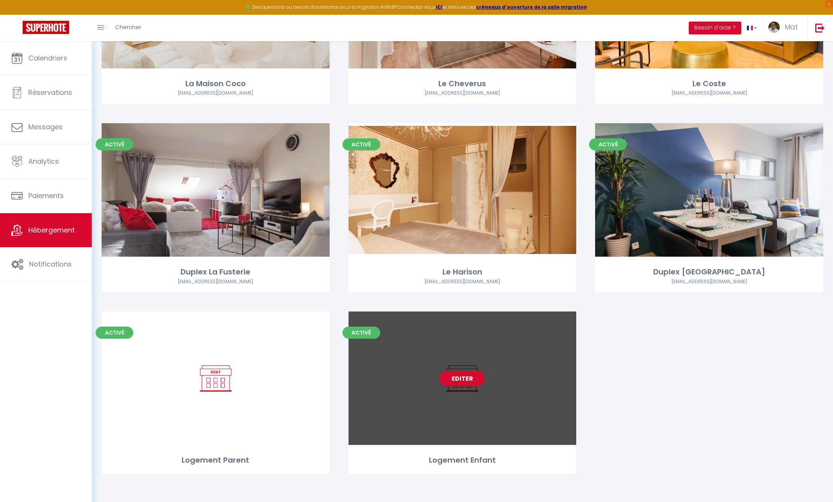
click at [462, 378] on link "Editer" at bounding box center [462, 378] width 45 height 15
select select "3"
select select "2"
select select "1"
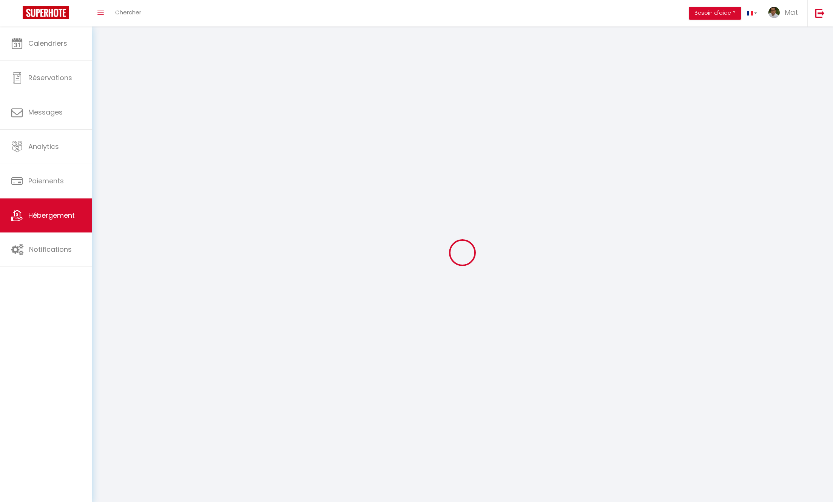
select select
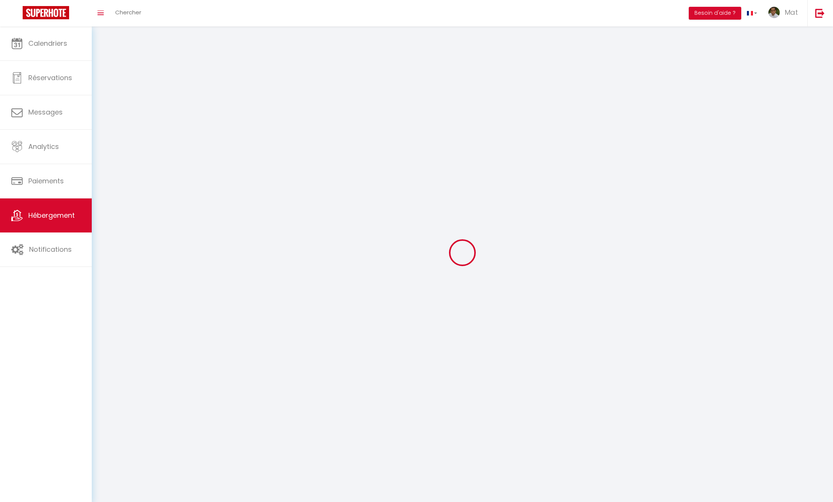
select select
checkbox input "false"
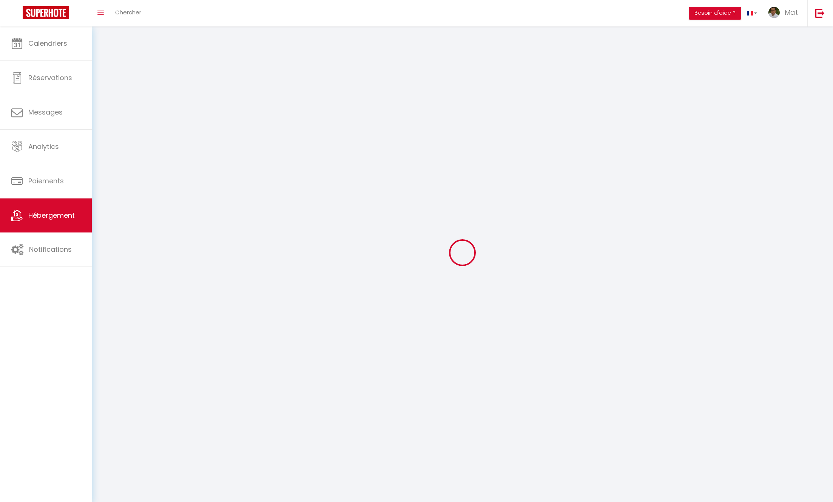
select select
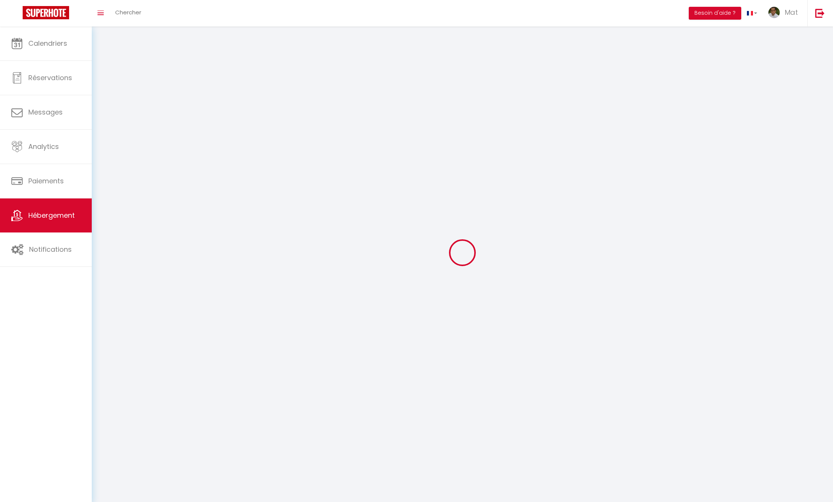
select select
checkbox input "false"
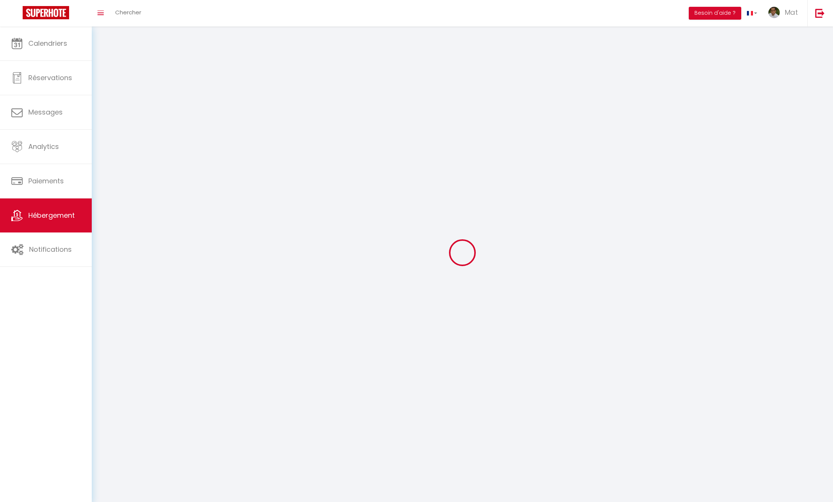
checkbox input "false"
select select
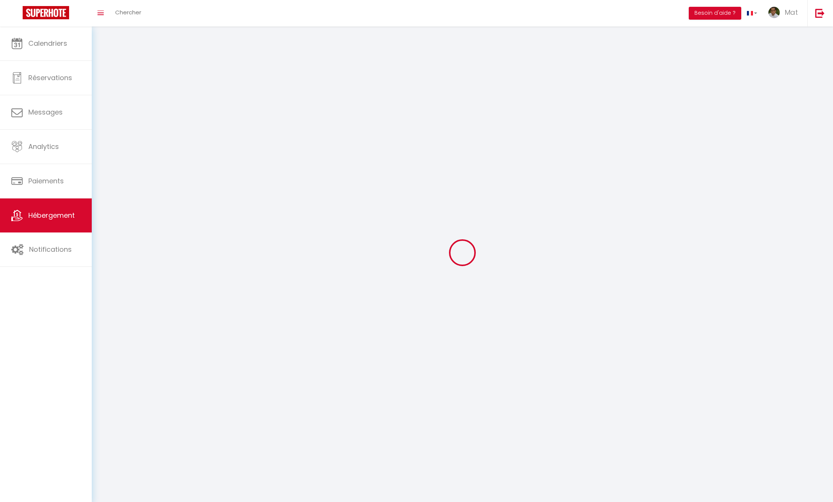
select select
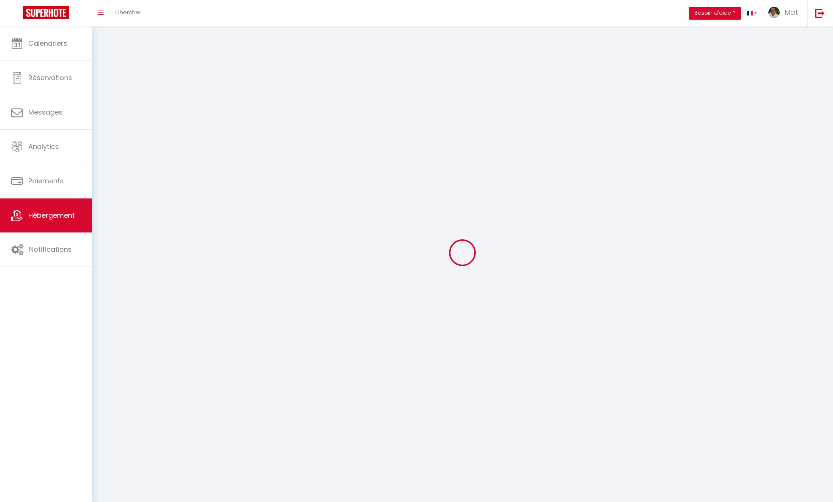
select select
checkbox input "false"
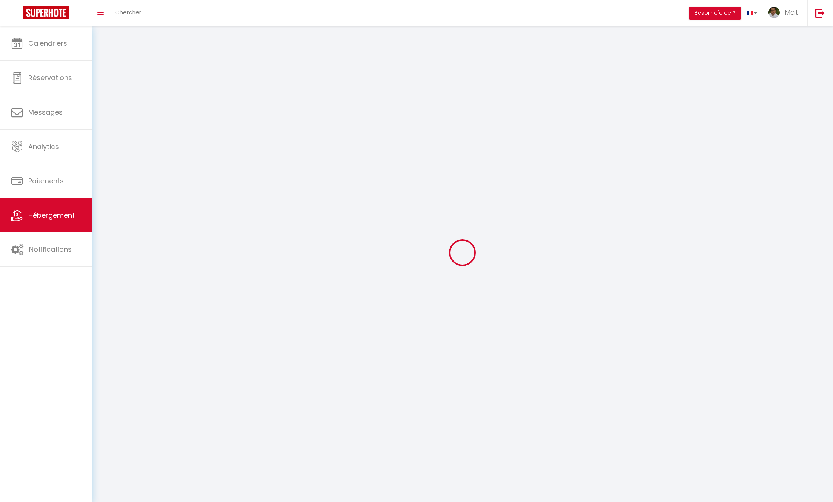
checkbox input "false"
select select
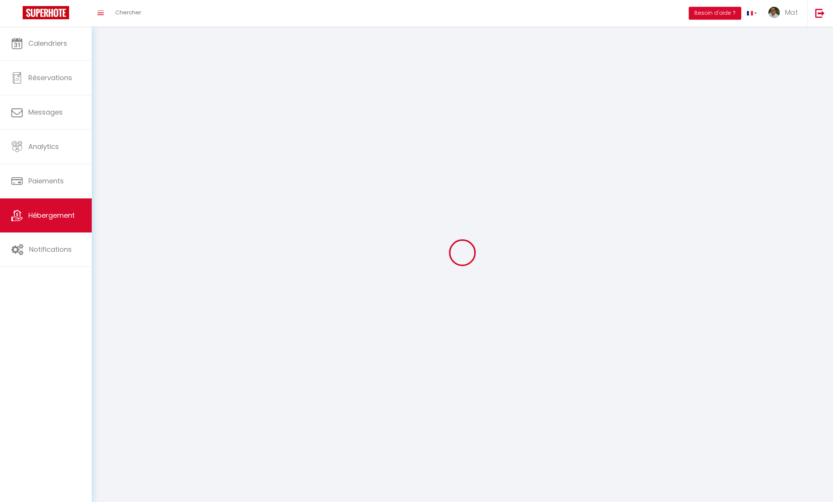
select select
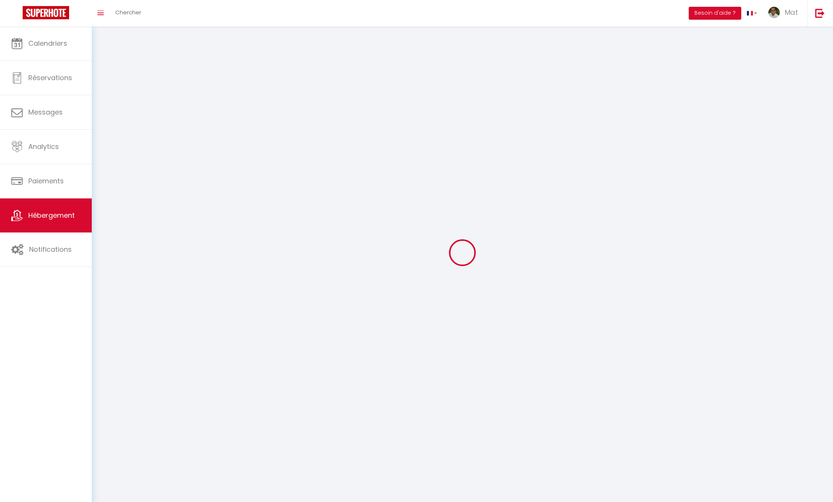
checkbox input "false"
select select
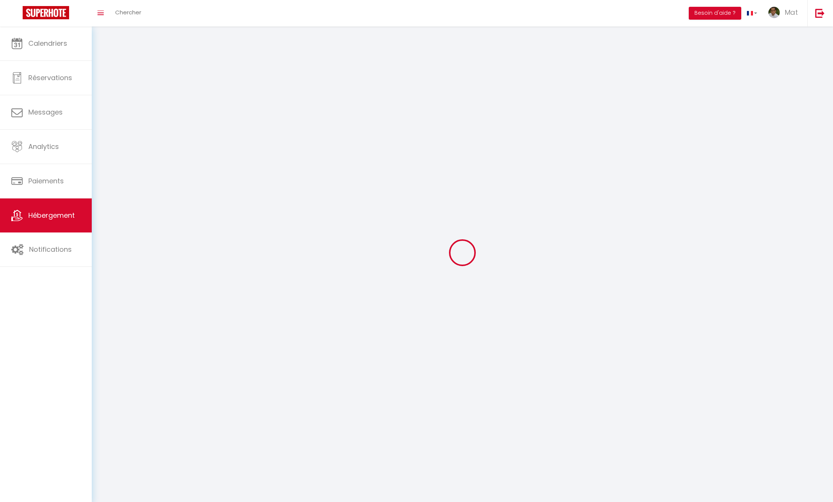
select select
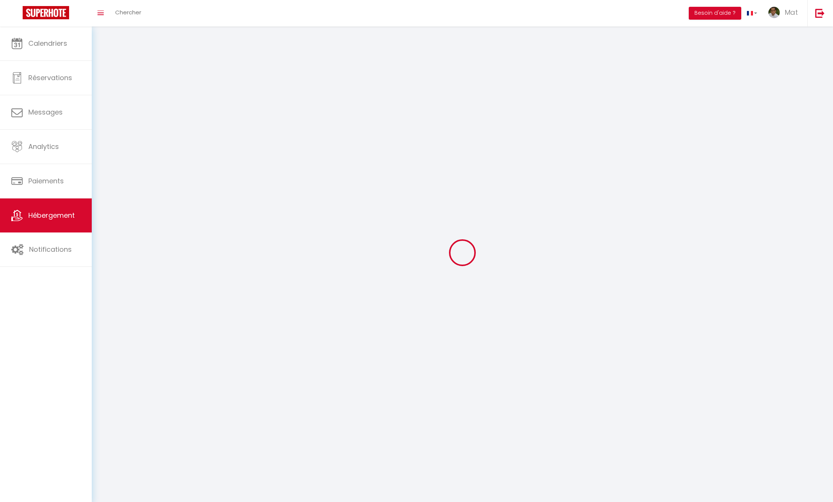
select select
checkbox input "false"
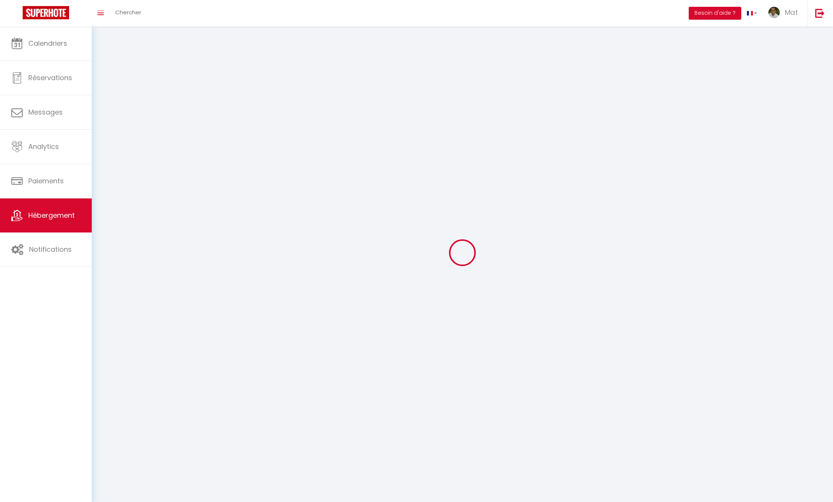
checkbox input "false"
select select
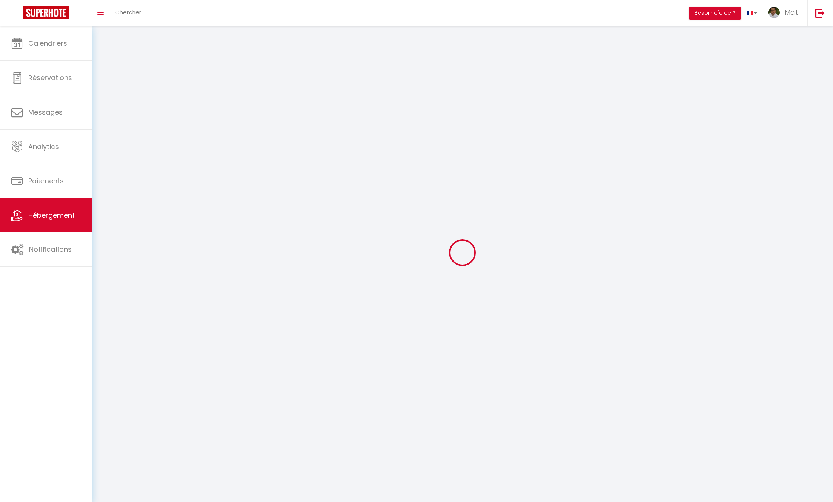
select select
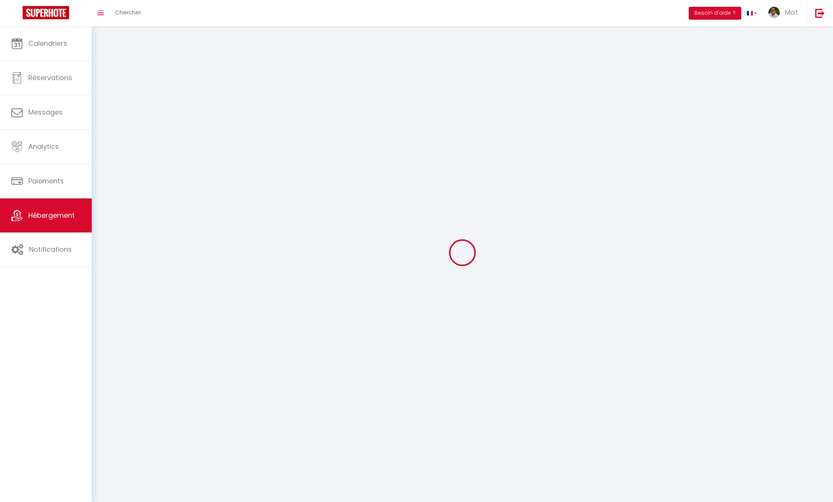
select select
checkbox input "false"
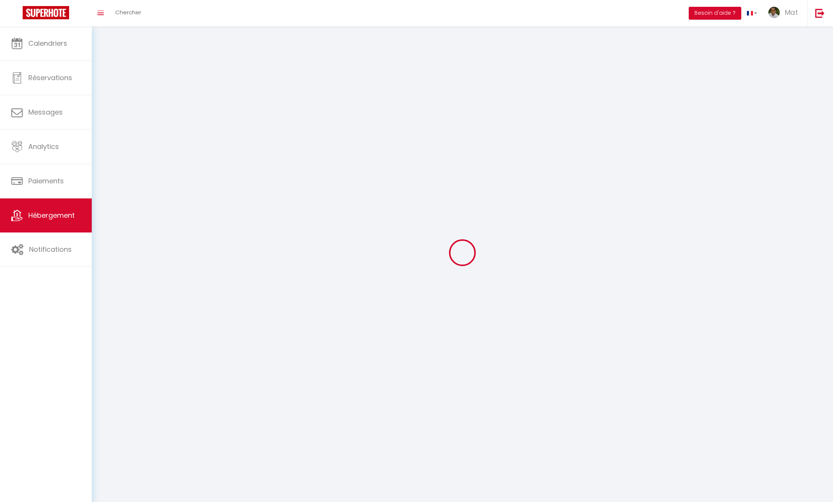
select select
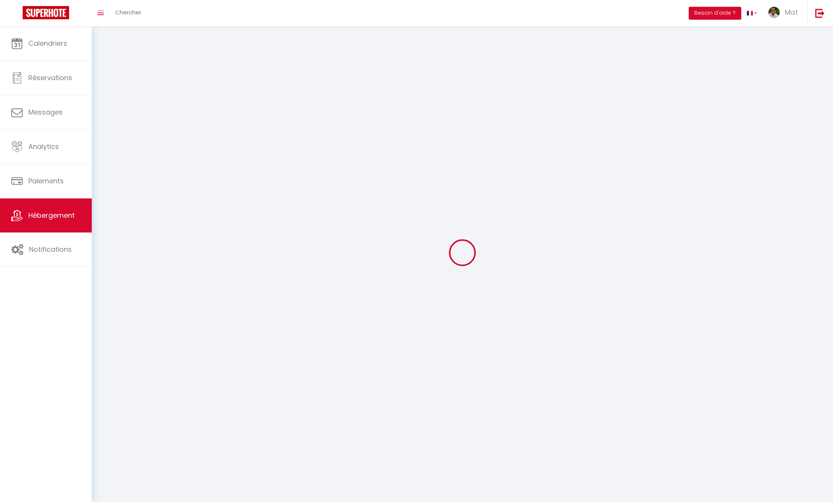
select select
checkbox input "false"
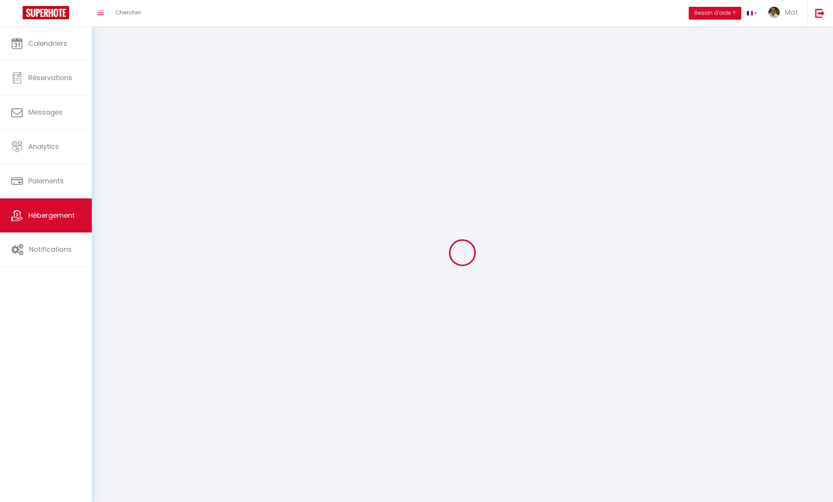
checkbox input "false"
select select
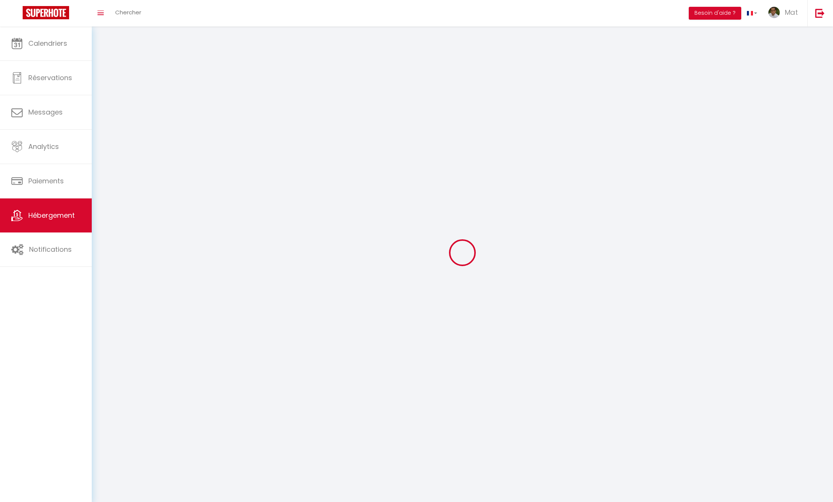
select select
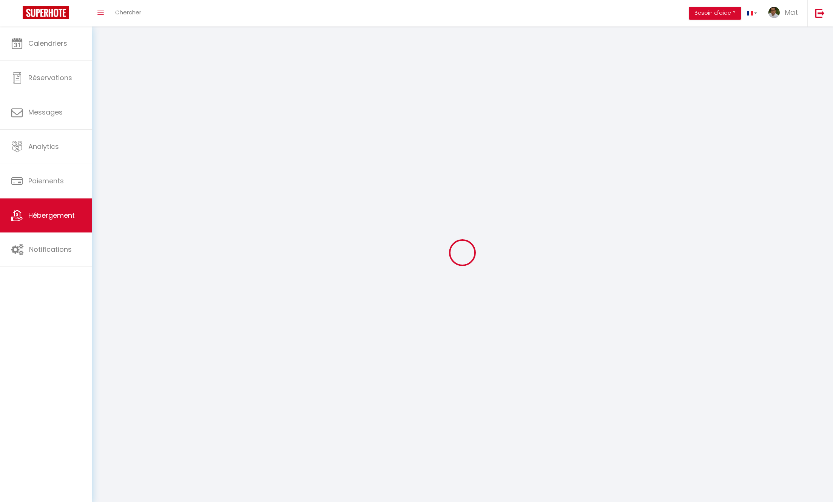
checkbox input "false"
select select
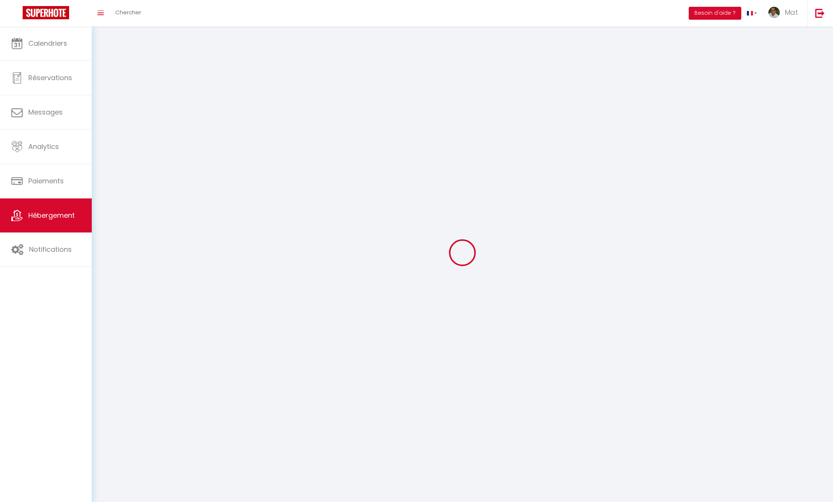
select select
select select "28"
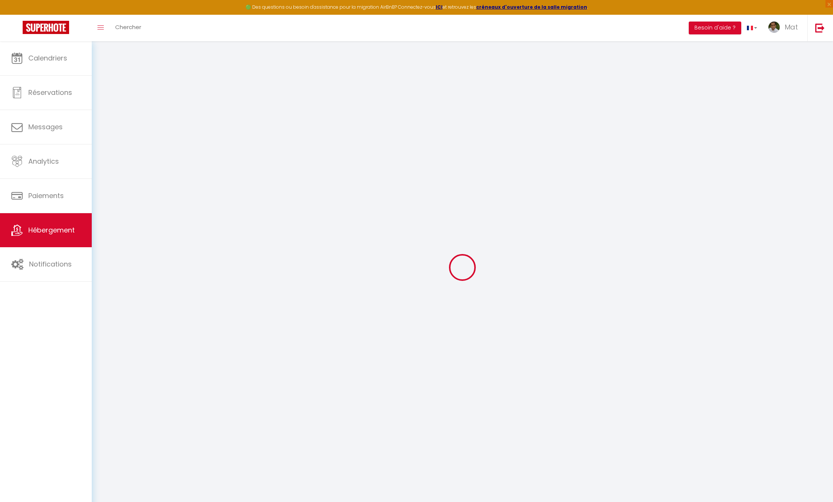
select select
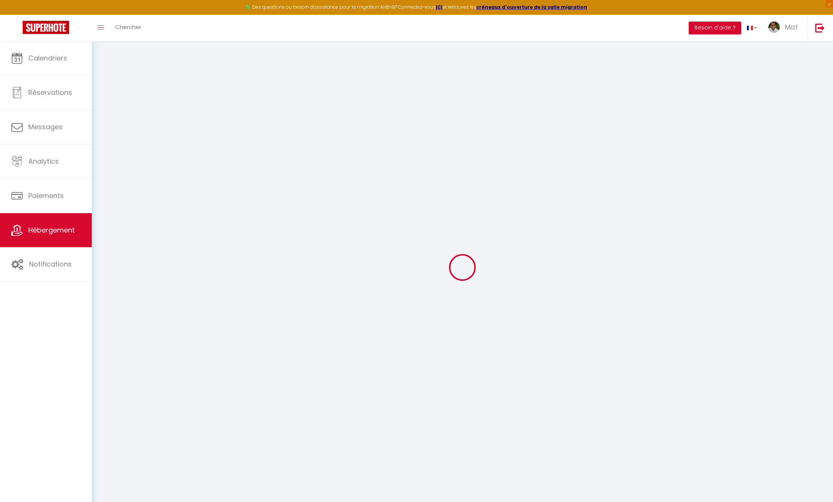
select select
checkbox input "false"
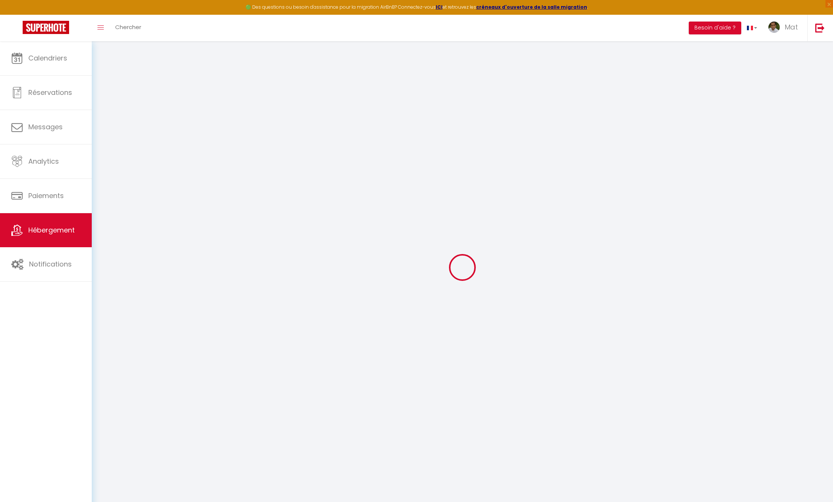
select select
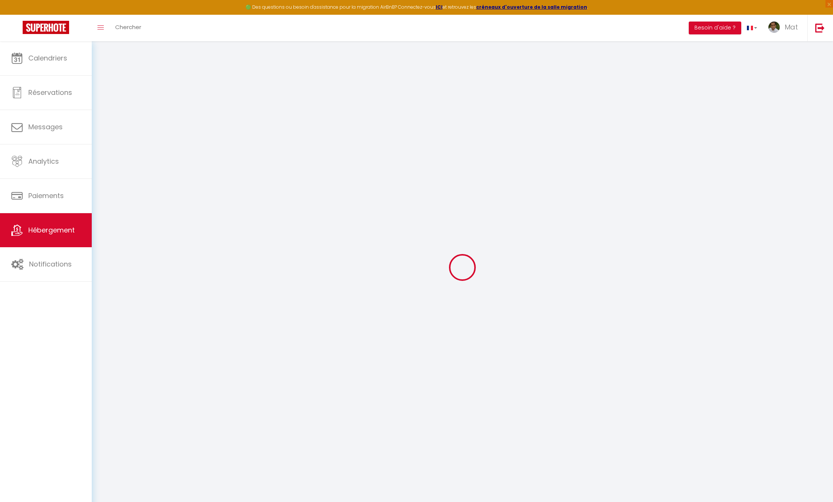
select select
checkbox input "false"
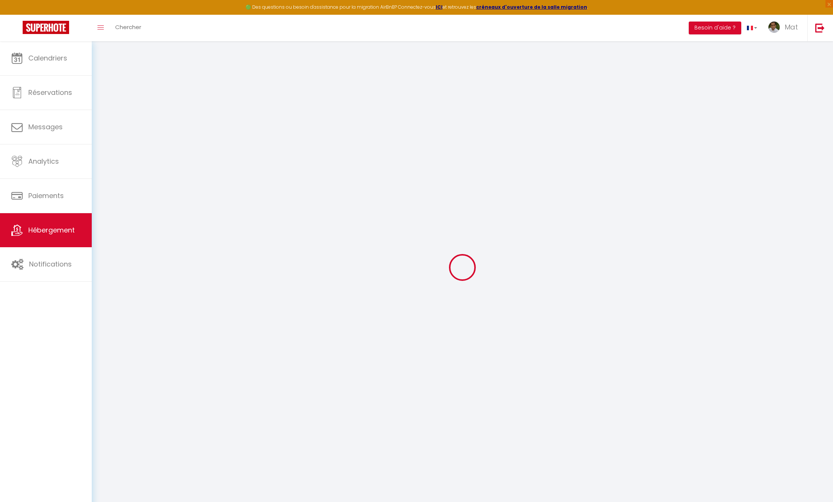
checkbox input "false"
select select
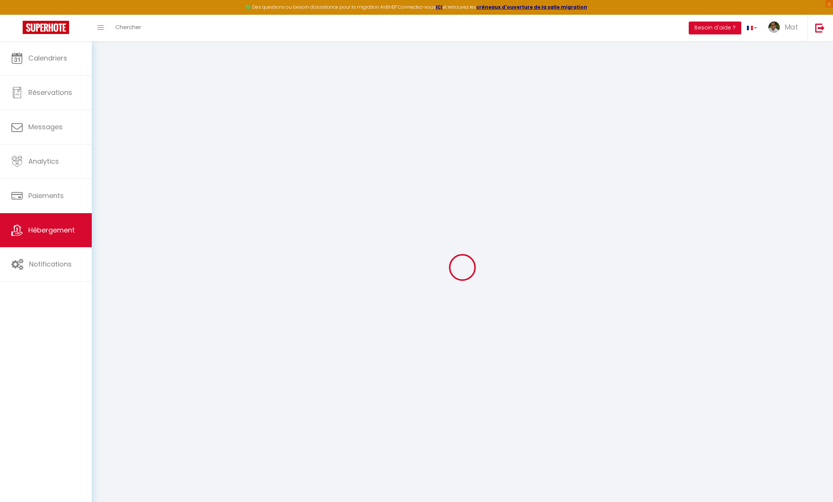
select select
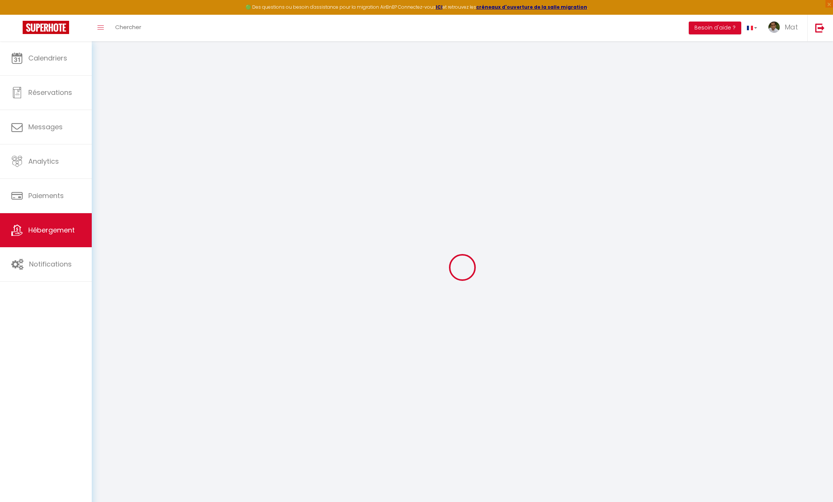
checkbox input "false"
select select
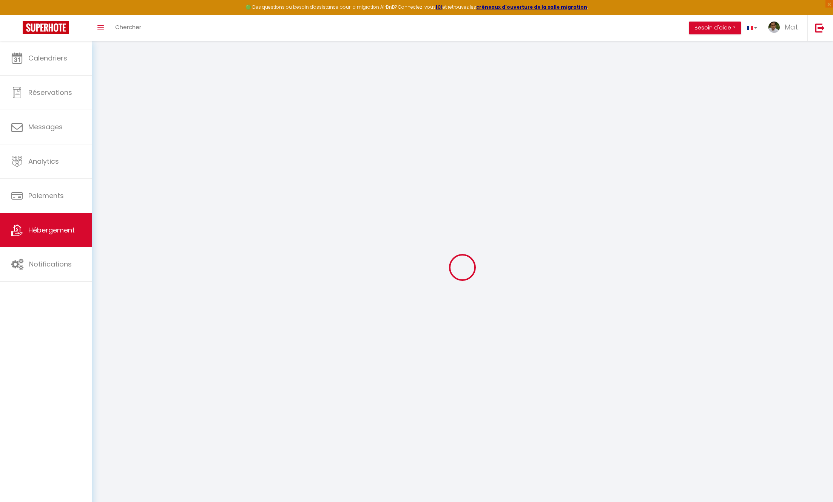
select select
type input "Logement Enfant"
select select
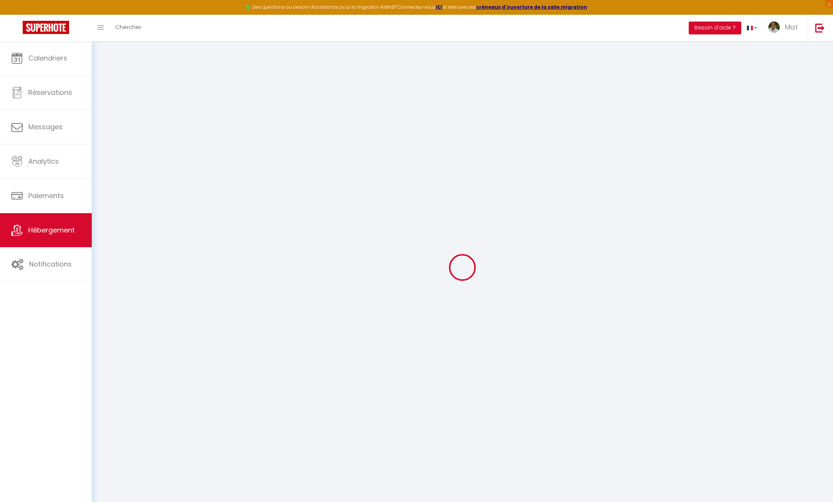
select select
type input "Test"
type input "33333"
type input "Bordeaux"
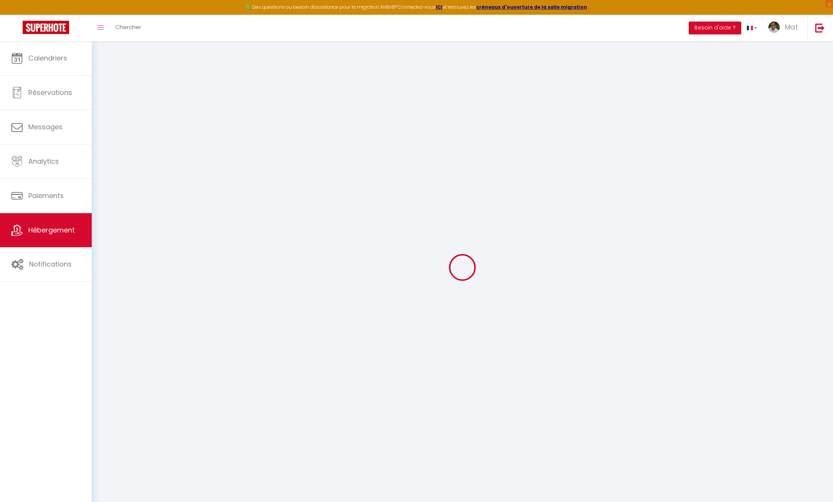
type input "test@test.com"
select select
checkbox input "false"
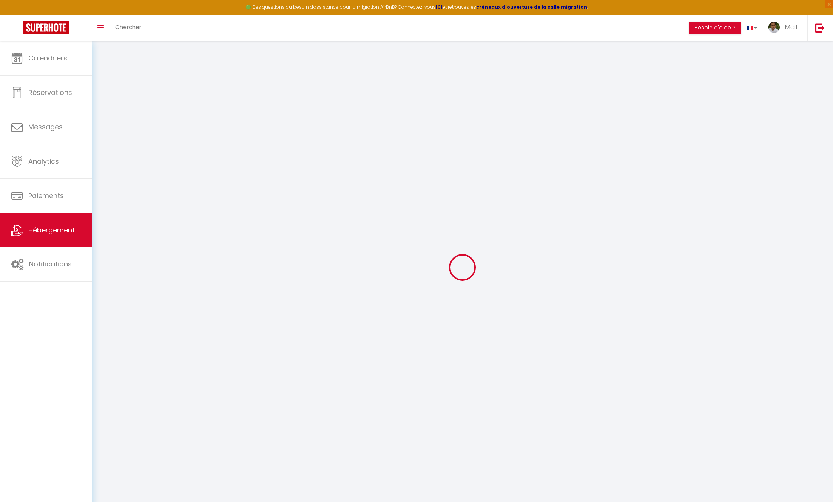
checkbox input "false"
type input "0"
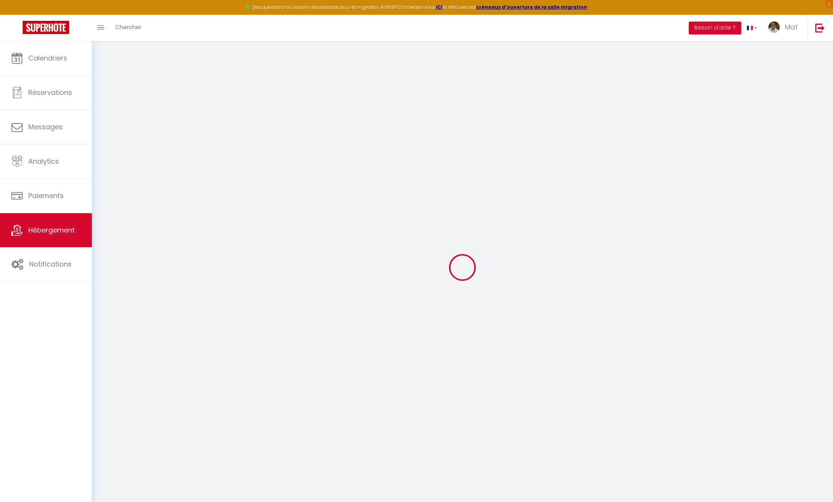
select select
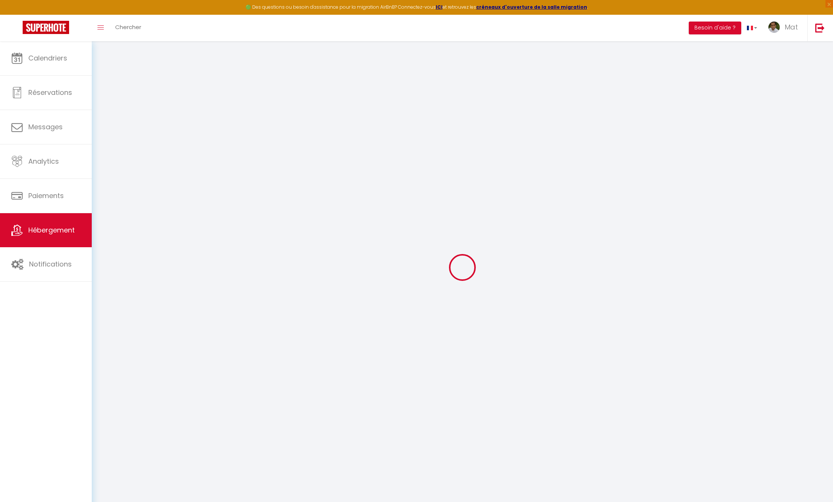
select select
checkbox input "false"
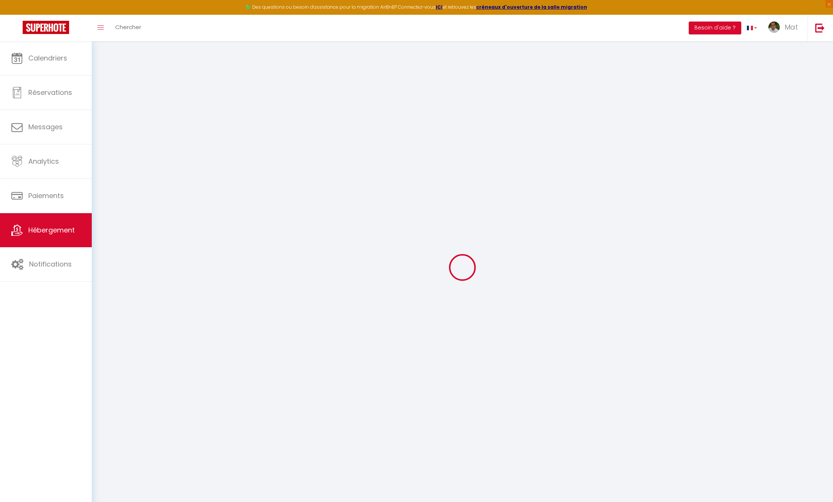
select select
checkbox input "false"
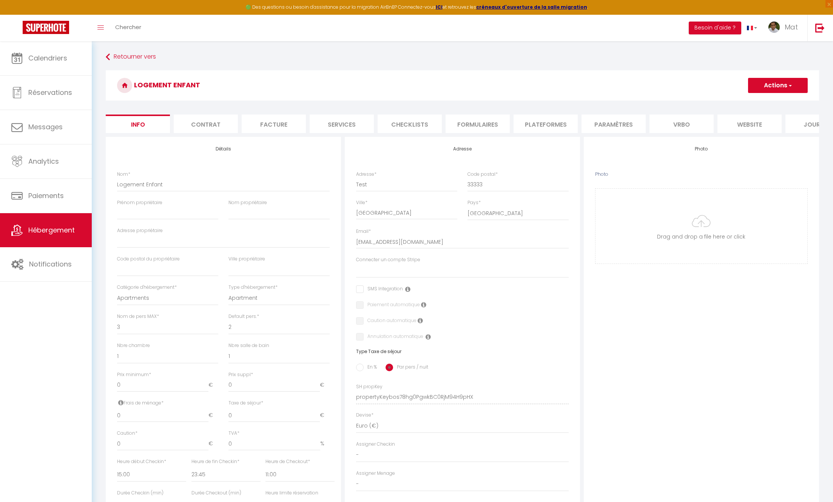
select select
checkbox input "false"
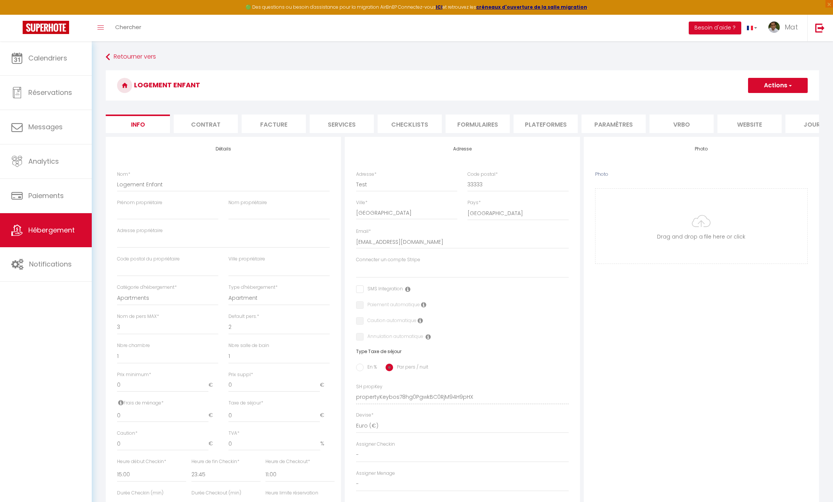
click at [779, 86] on button "Actions" at bounding box center [778, 85] width 60 height 15
click at [755, 120] on link "Supprimer" at bounding box center [767, 122] width 81 height 10
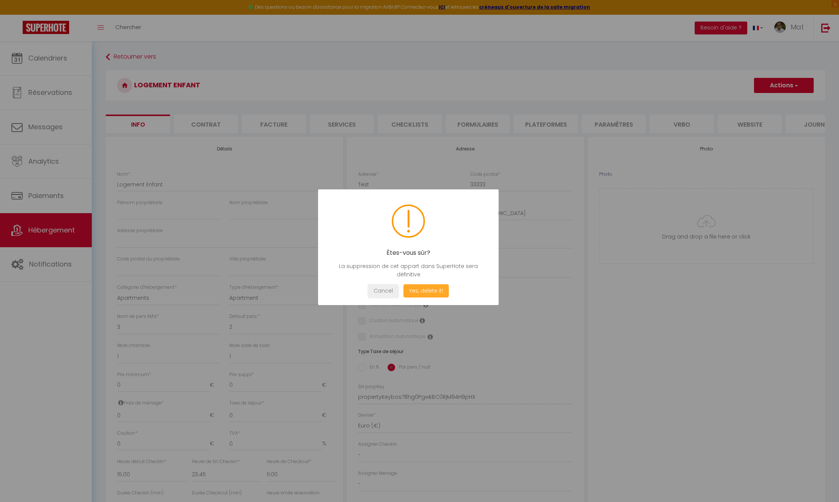
click at [429, 290] on button "Yes, delete it!" at bounding box center [425, 290] width 45 height 13
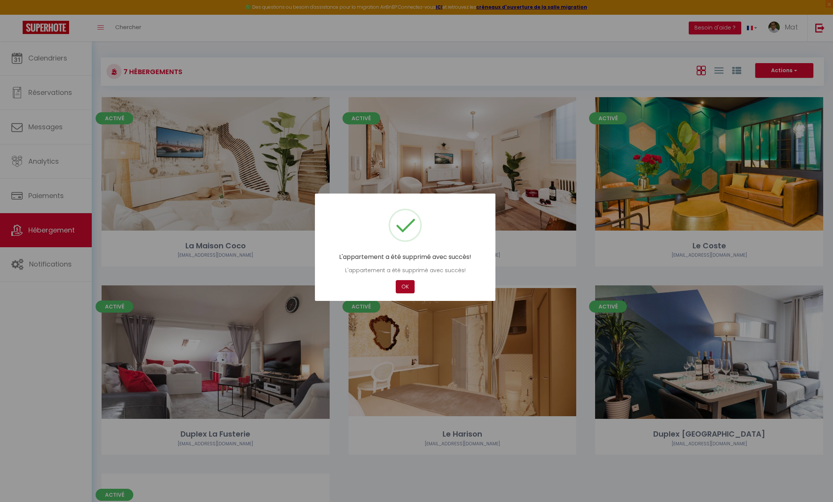
click at [401, 286] on button "OK" at bounding box center [405, 286] width 19 height 13
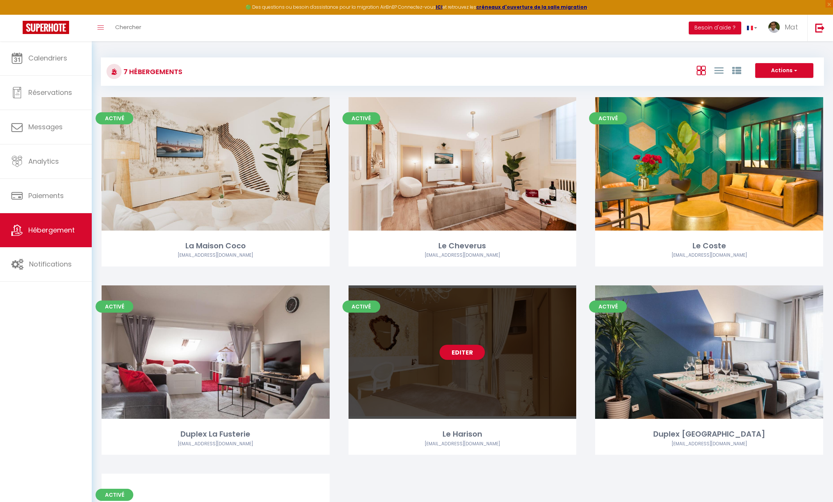
scroll to position [162, 0]
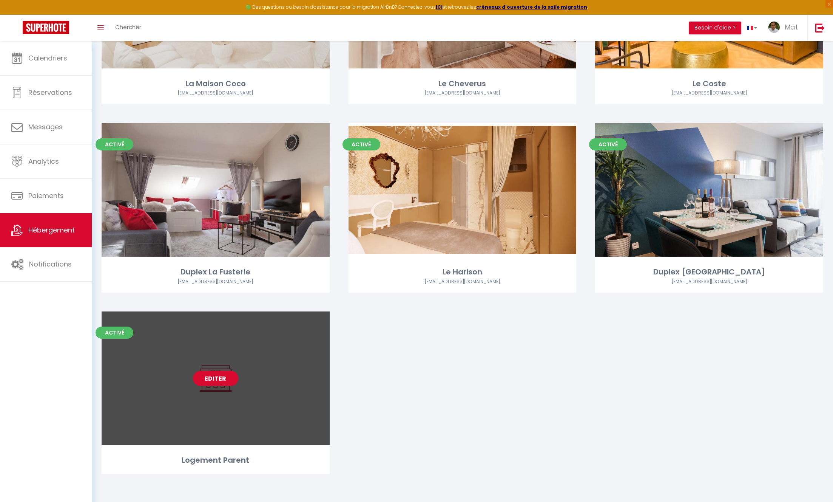
click at [218, 376] on link "Editer" at bounding box center [215, 378] width 45 height 15
select select "3"
select select "2"
select select "1"
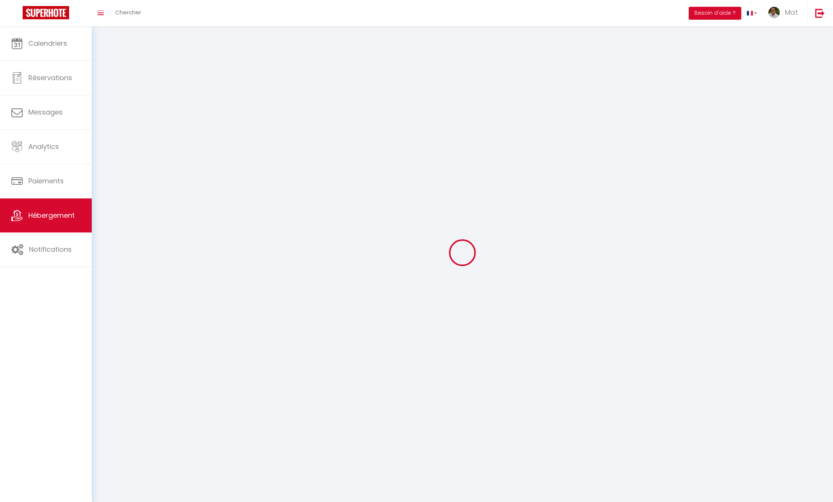
select select
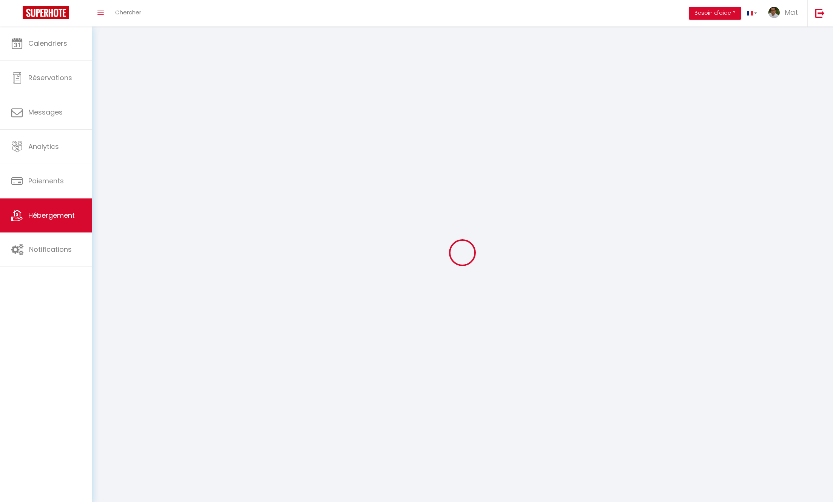
select select
checkbox input "false"
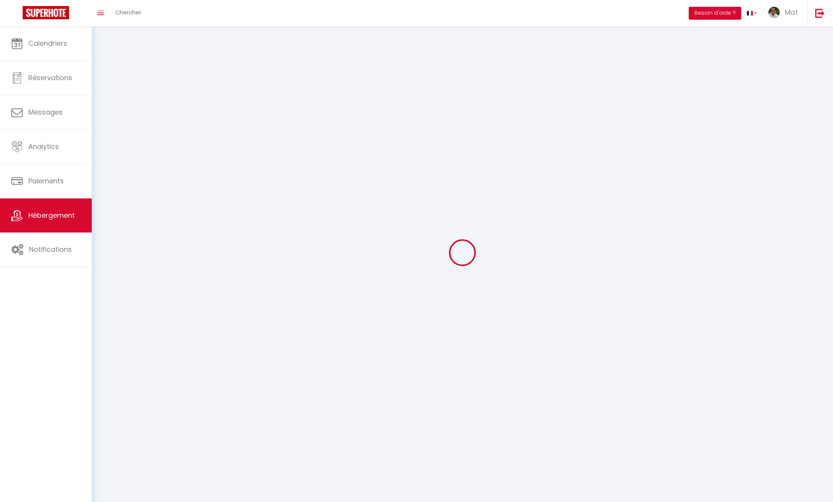
select select
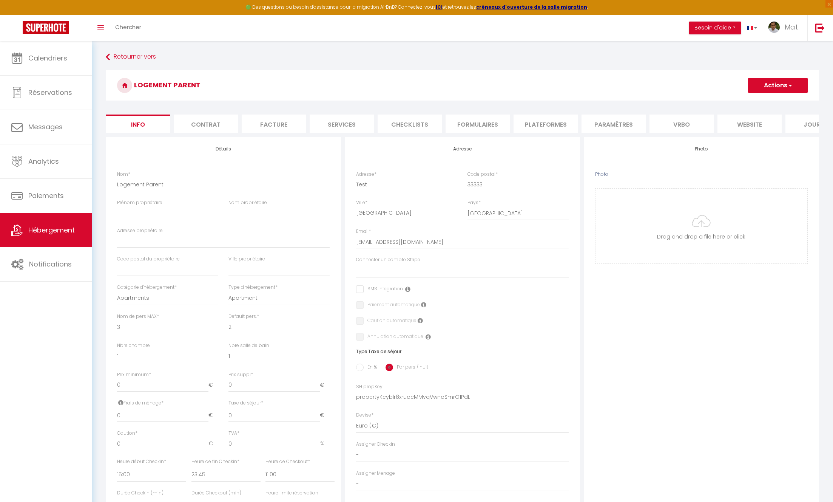
click at [787, 86] on span "button" at bounding box center [789, 86] width 5 height 8
click at [747, 121] on link "Supprimer" at bounding box center [767, 122] width 81 height 10
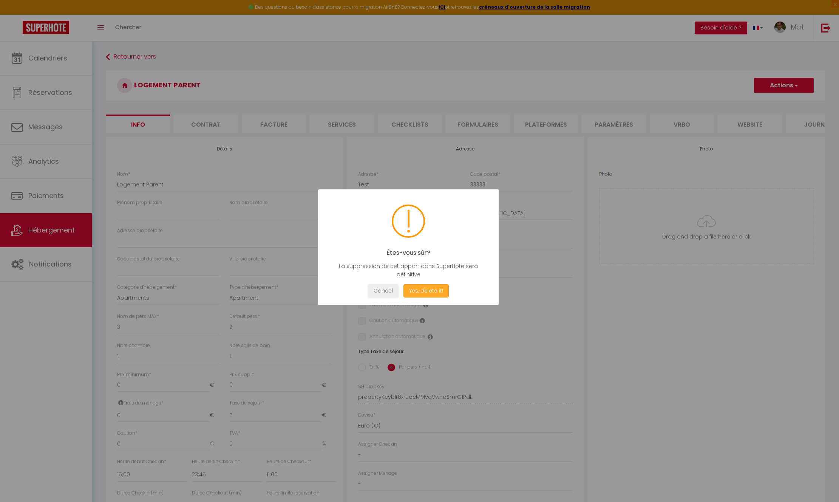
click at [425, 290] on button "Yes, delete it!" at bounding box center [425, 290] width 45 height 13
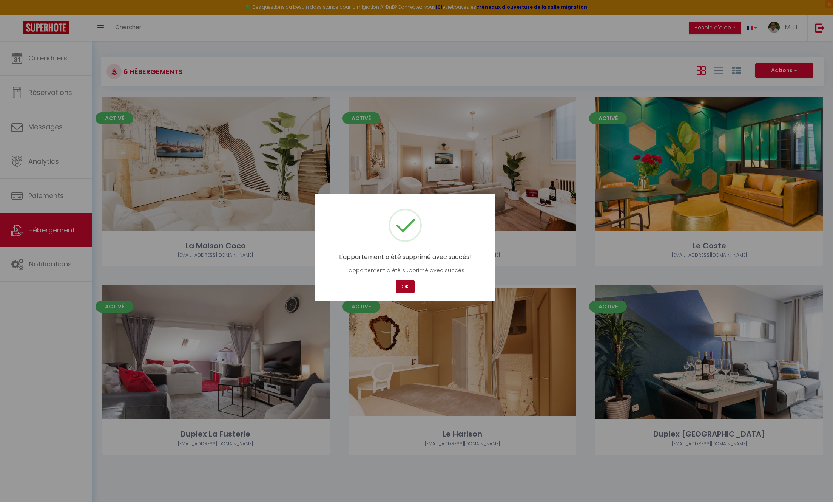
click at [403, 284] on button "OK" at bounding box center [405, 286] width 19 height 13
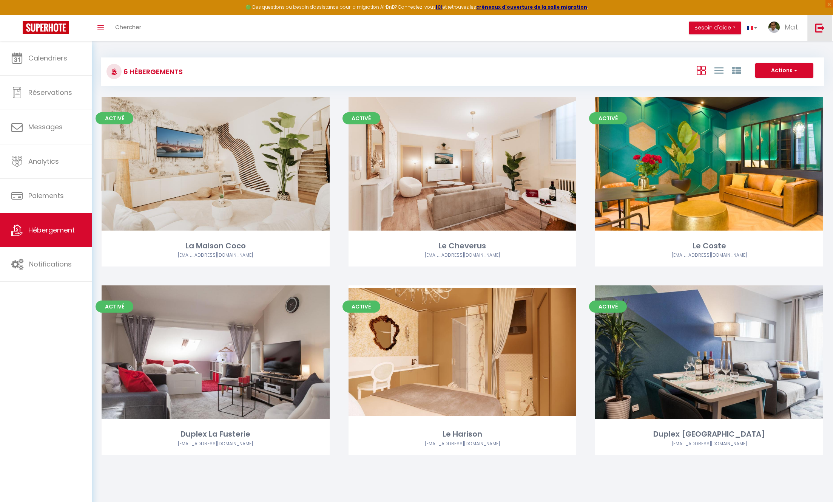
click at [825, 29] on link at bounding box center [820, 28] width 25 height 26
